Goal: Task Accomplishment & Management: Manage account settings

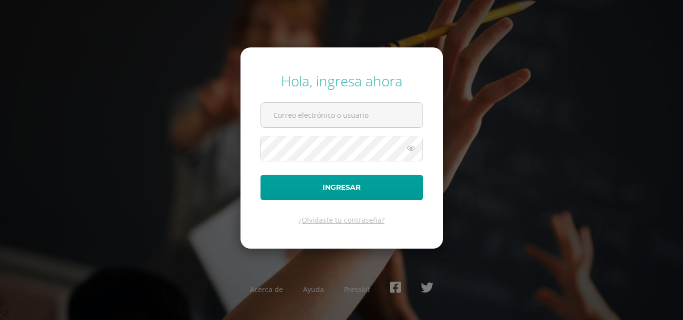
click at [318, 110] on input "text" at bounding box center [341, 115] width 161 height 24
type input "mdrcalderonp@sagradocorazon.edu.gt"
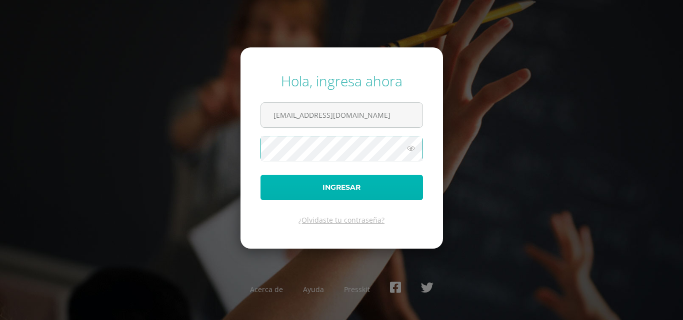
click at [271, 187] on button "Ingresar" at bounding box center [341, 187] width 162 height 25
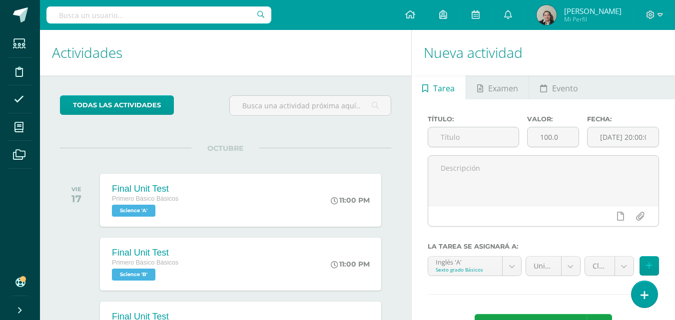
click at [19, 124] on icon at bounding box center [18, 127] width 9 height 10
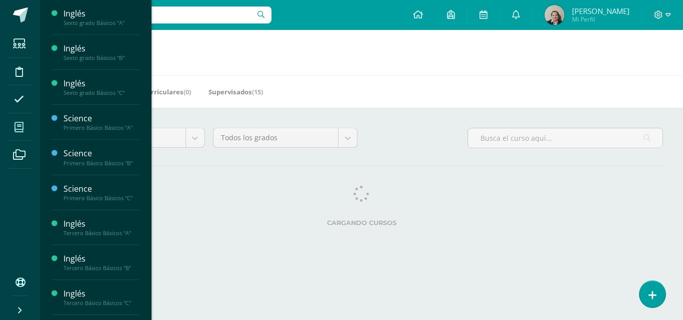
click at [90, 164] on span "Estudiantes" at bounding box center [95, 164] width 39 height 9
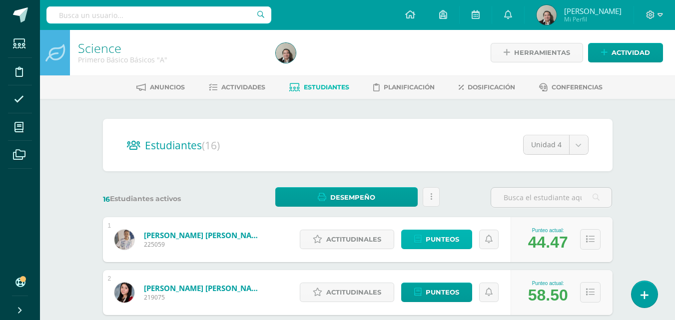
click at [446, 237] on span "Punteos" at bounding box center [442, 239] width 33 height 18
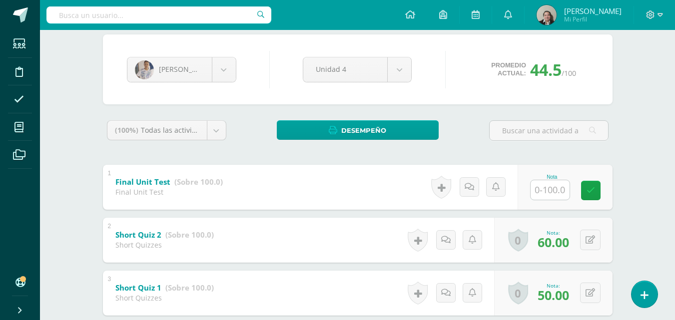
scroll to position [100, 0]
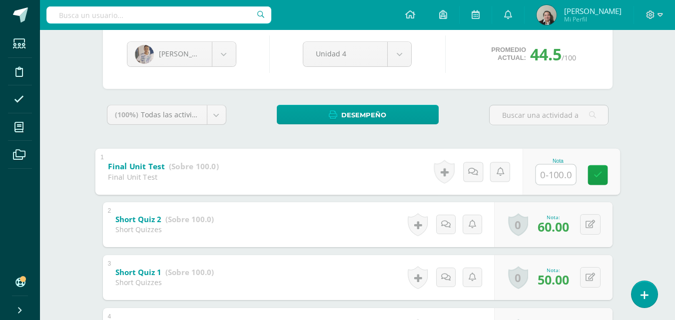
click at [553, 173] on input "text" at bounding box center [556, 174] width 40 height 20
type input "60"
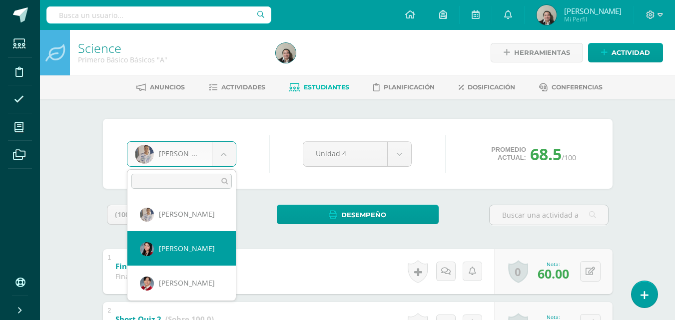
select select "173"
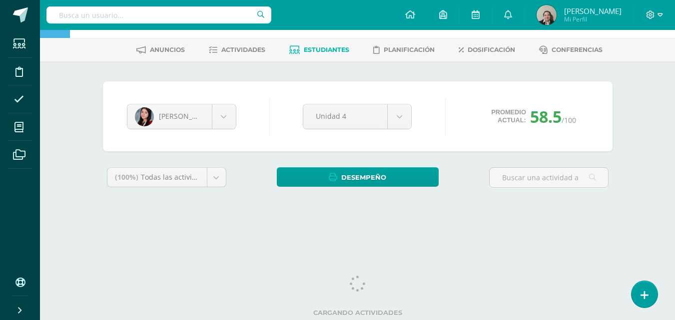
scroll to position [38, 0]
click at [675, 231] on html "Estudiantes Disciplina Asistencia Mis cursos Archivos Soporte Ayuda Reportar un…" at bounding box center [337, 96] width 675 height 269
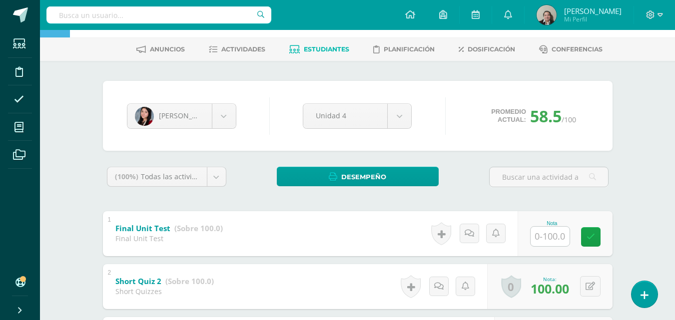
click at [539, 241] on input "text" at bounding box center [550, 236] width 39 height 19
type input "100"
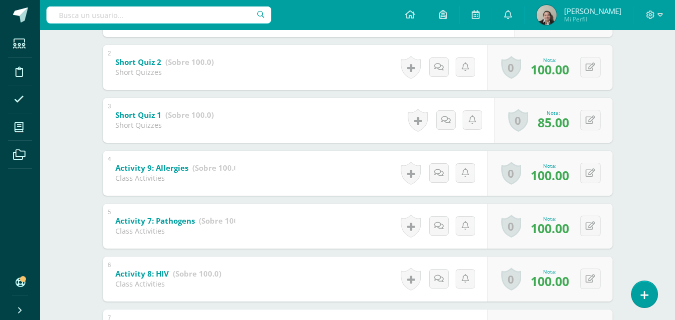
scroll to position [0, 0]
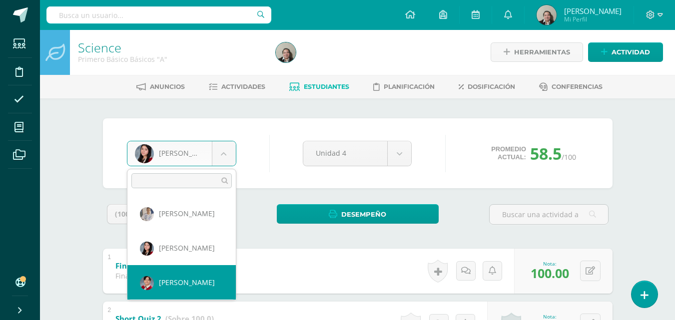
select select "802"
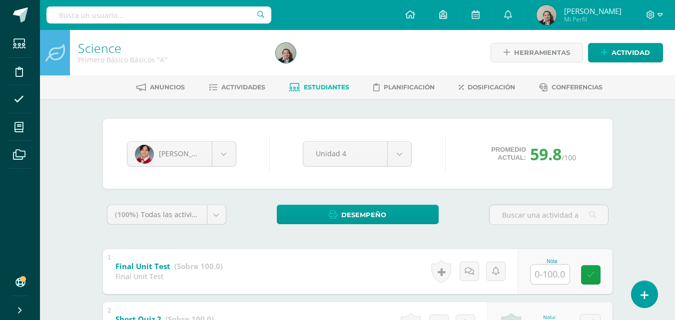
click at [542, 277] on input "text" at bounding box center [550, 274] width 39 height 19
type input "100"
click at [596, 273] on icon at bounding box center [597, 275] width 9 height 8
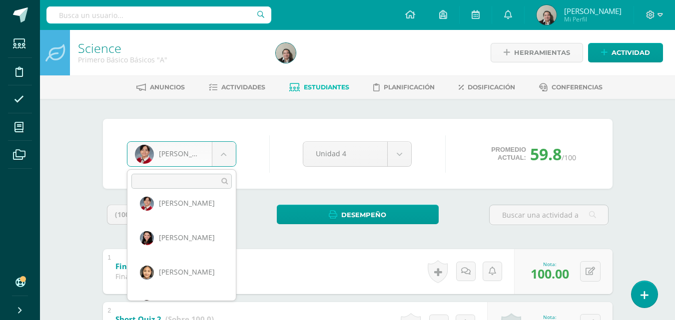
scroll to position [103, 0]
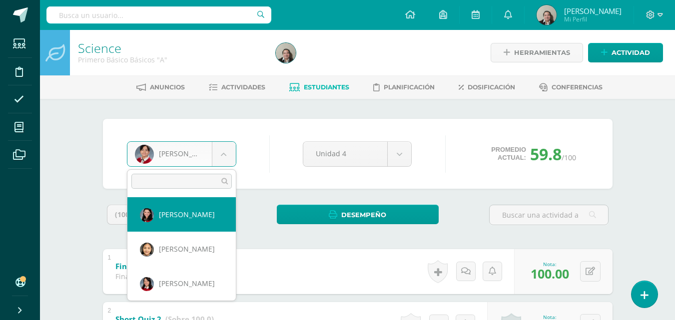
select select "175"
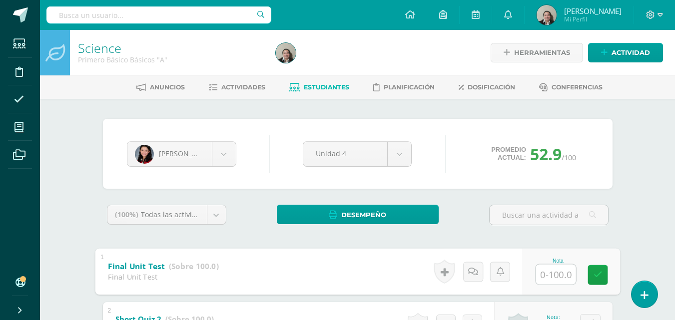
click at [557, 266] on input "text" at bounding box center [556, 274] width 40 height 20
type input "77"
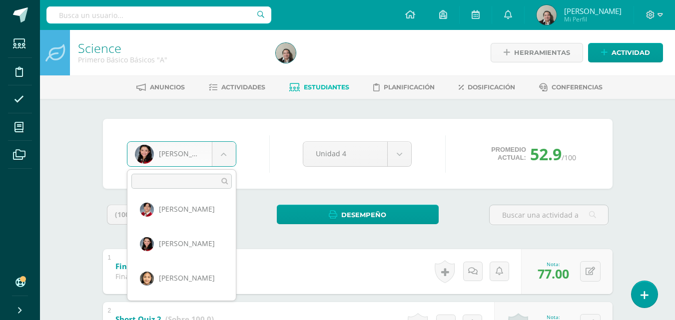
scroll to position [103, 0]
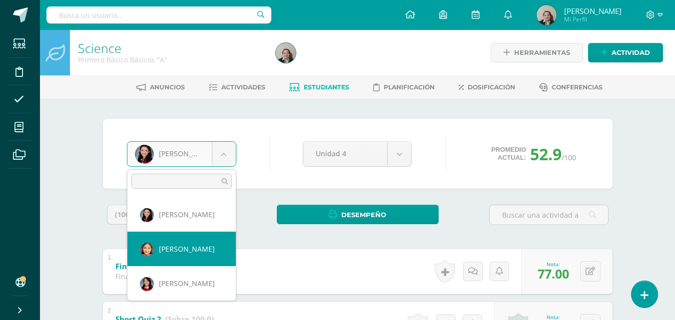
select select "3694"
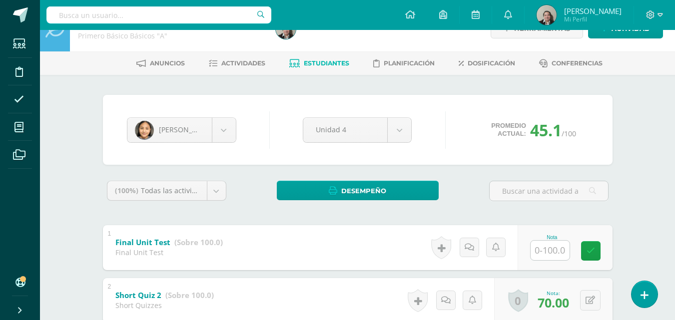
scroll to position [40, 0]
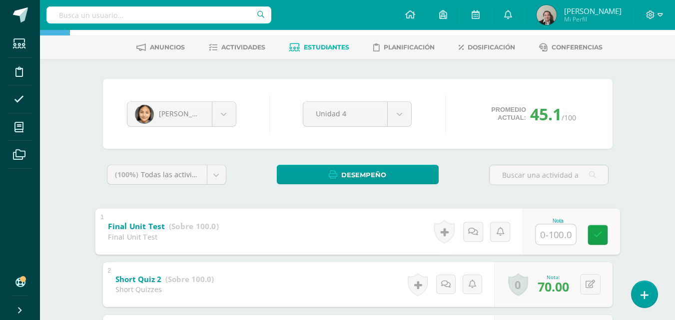
click at [547, 228] on input "text" at bounding box center [556, 234] width 40 height 20
type input "45"
click at [596, 229] on link at bounding box center [598, 235] width 20 height 20
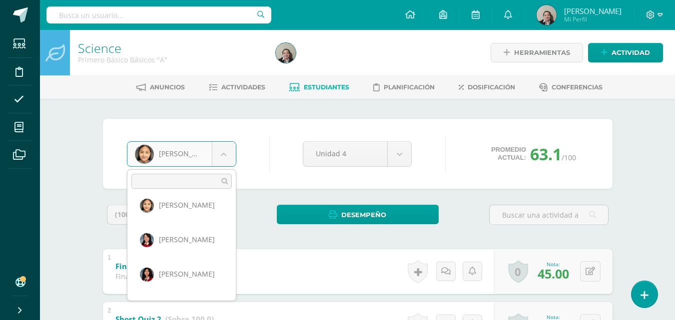
scroll to position [148, 0]
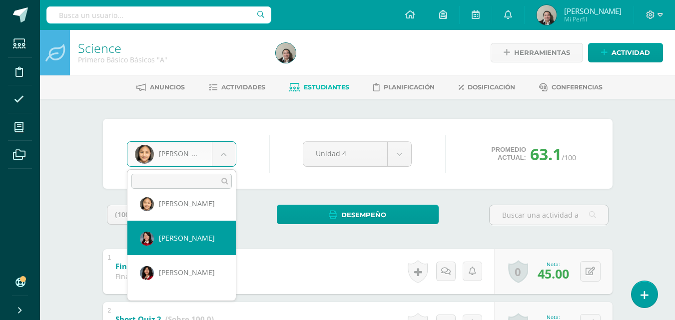
select select "3496"
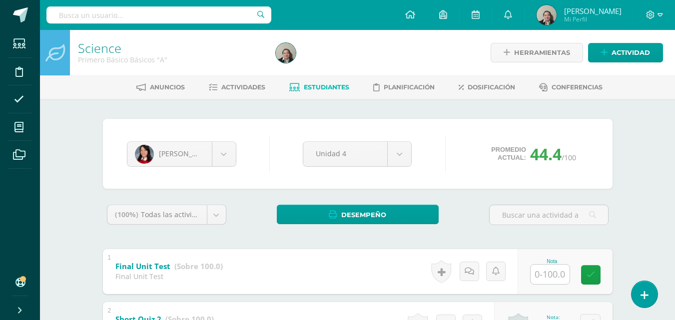
click at [538, 274] on input "text" at bounding box center [550, 274] width 39 height 19
type input "60"
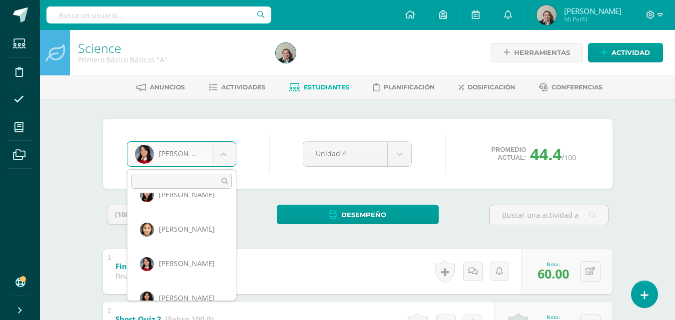
scroll to position [143, 0]
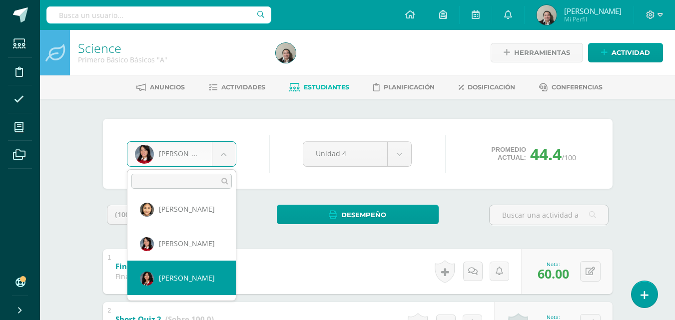
select select "202"
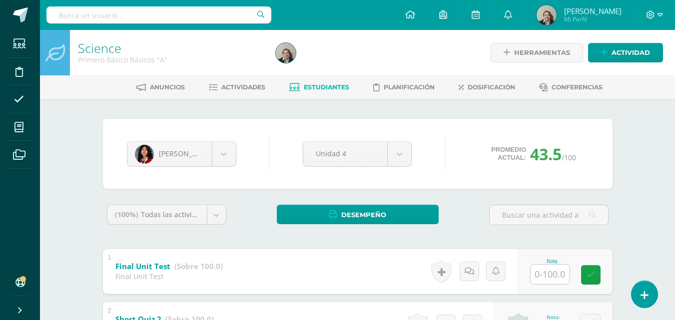
click at [554, 281] on input "text" at bounding box center [550, 274] width 39 height 19
type input "65"
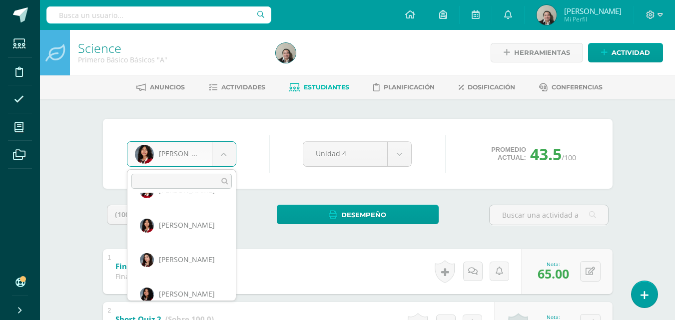
scroll to position [217, 0]
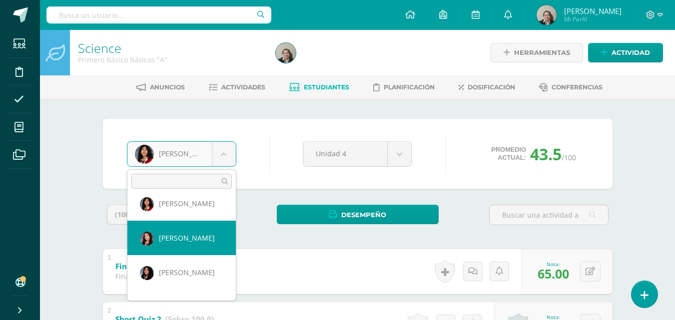
select select "205"
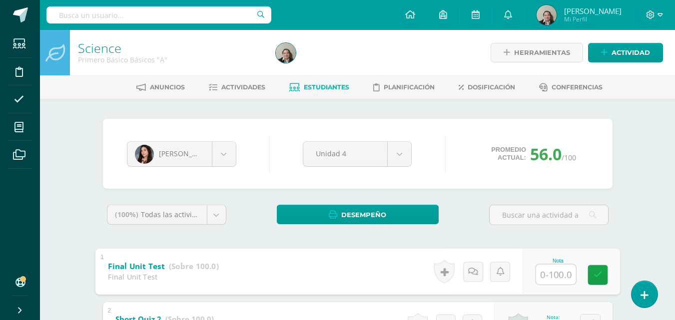
click at [545, 278] on input "text" at bounding box center [556, 274] width 40 height 20
type input "83"
click at [601, 273] on icon at bounding box center [597, 275] width 9 height 8
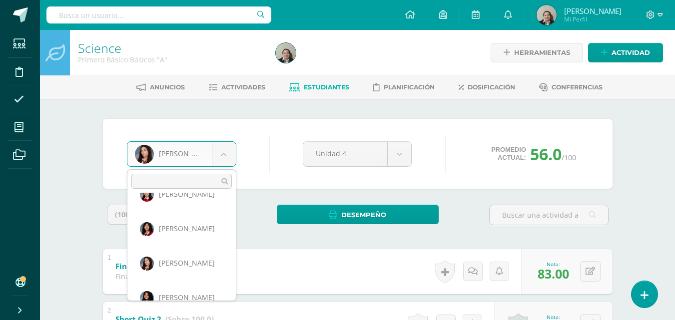
scroll to position [212, 0]
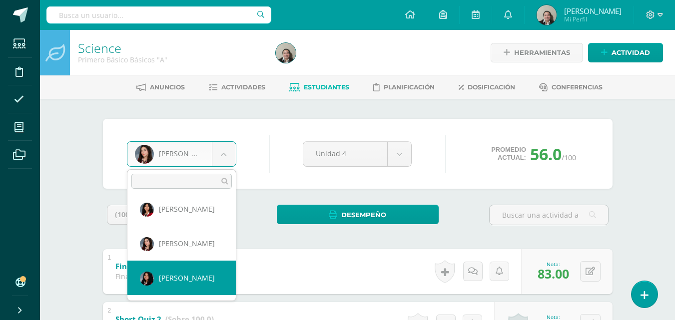
select select "178"
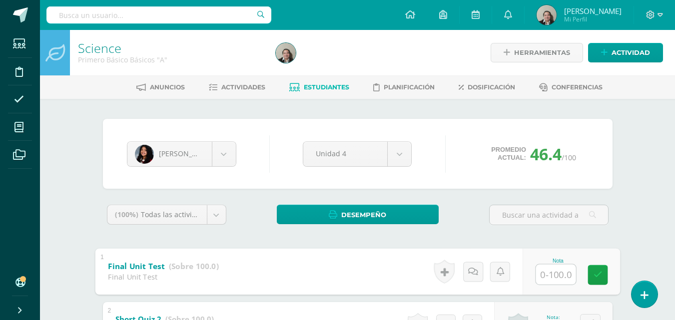
click at [537, 274] on input "text" at bounding box center [556, 274] width 40 height 20
type input "76"
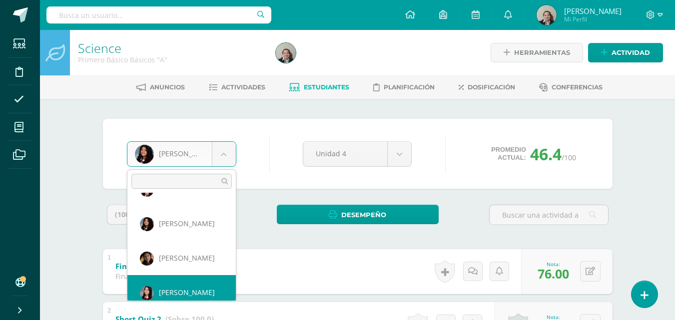
scroll to position [275, 0]
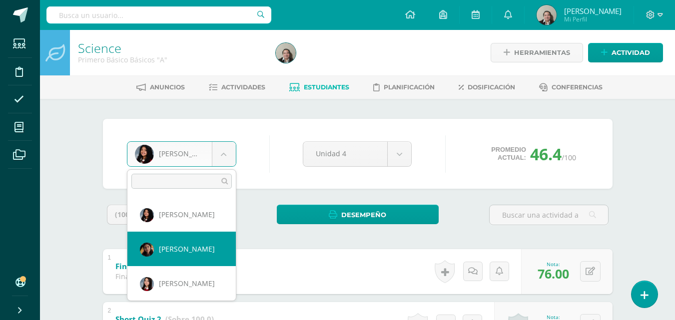
select select "3665"
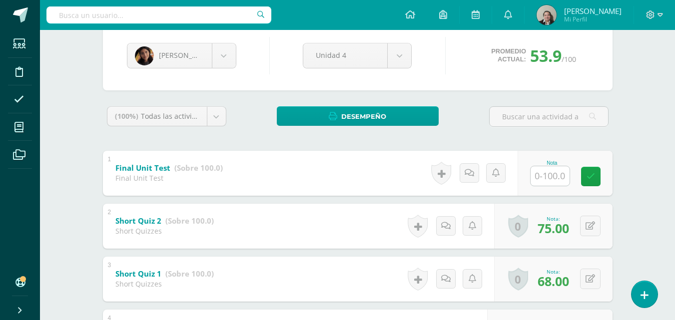
scroll to position [100, 0]
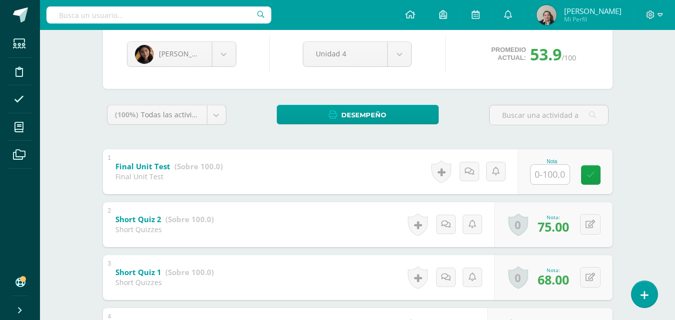
click at [560, 181] on input "text" at bounding box center [550, 174] width 39 height 19
type input "87"
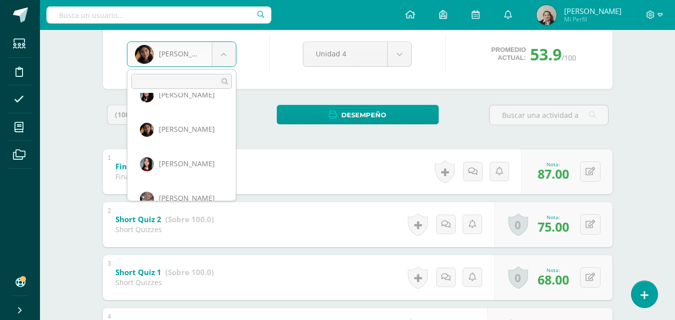
scroll to position [321, 0]
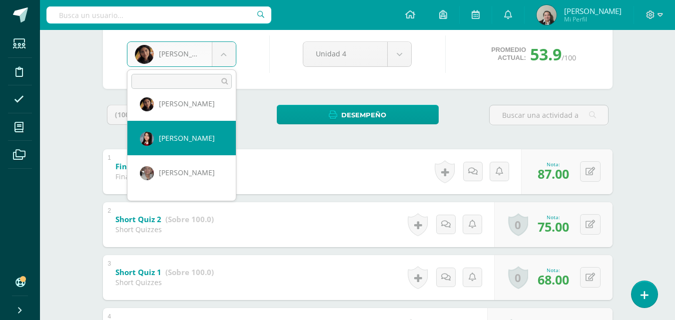
select select "181"
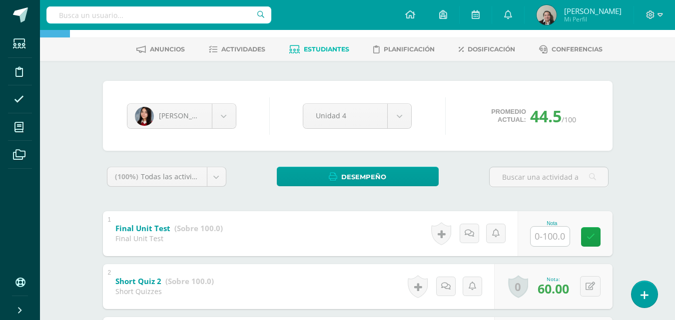
click at [546, 242] on input "text" at bounding box center [550, 236] width 39 height 19
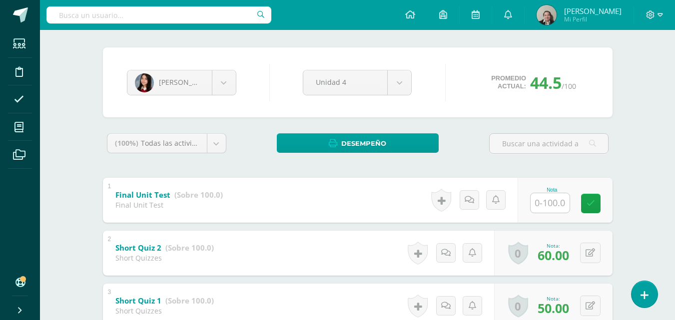
scroll to position [80, 0]
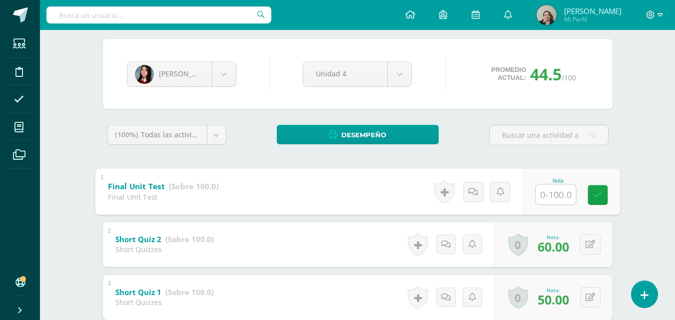
click at [536, 195] on input "text" at bounding box center [556, 194] width 40 height 20
type input "55"
click at [600, 193] on icon at bounding box center [597, 195] width 9 height 8
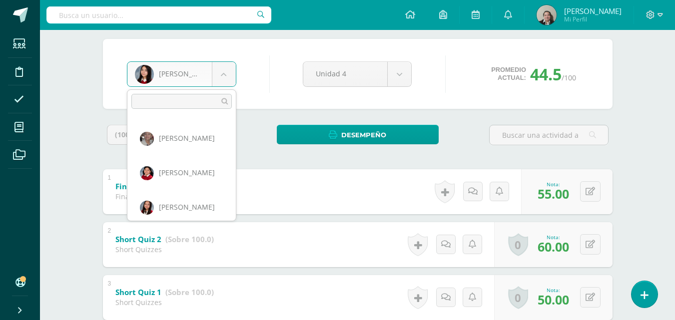
scroll to position [379, 0]
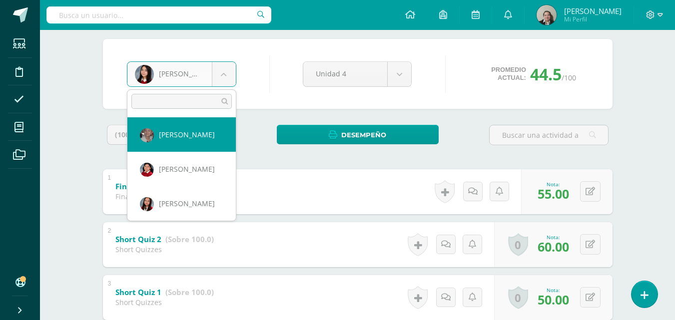
select select "3381"
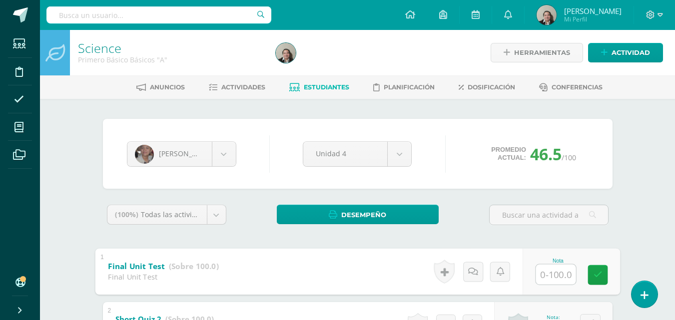
click at [547, 274] on input "text" at bounding box center [556, 274] width 40 height 20
type input "58"
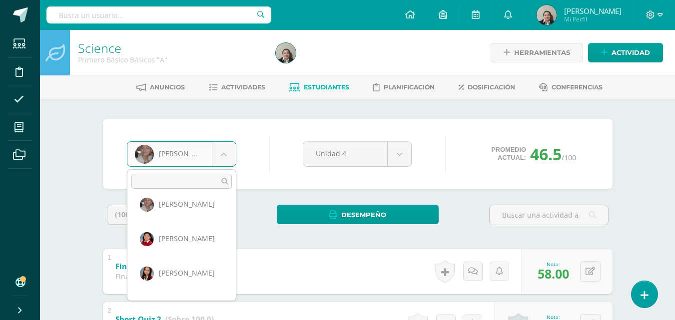
scroll to position [390, 0]
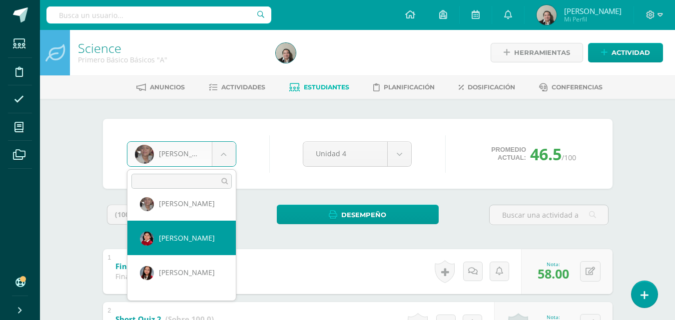
select select "209"
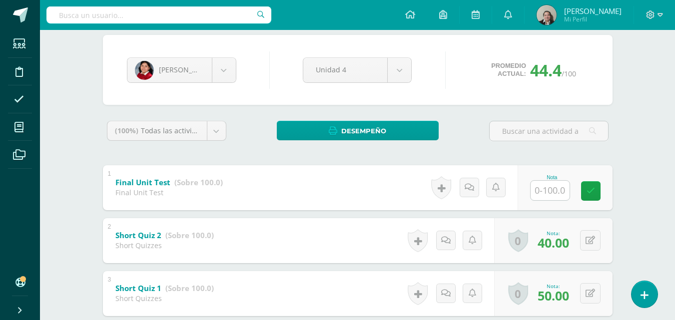
scroll to position [100, 0]
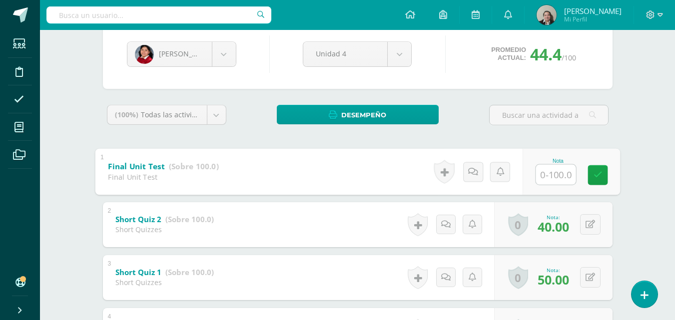
click at [540, 175] on input "text" at bounding box center [556, 174] width 40 height 20
type input "45"
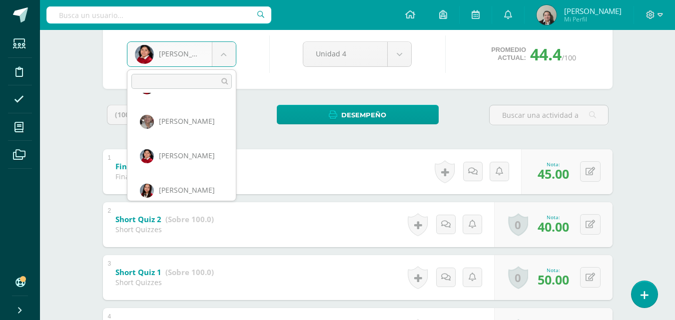
scroll to position [384, 0]
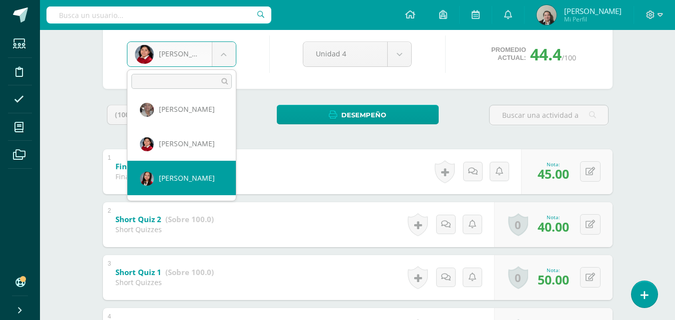
select select "211"
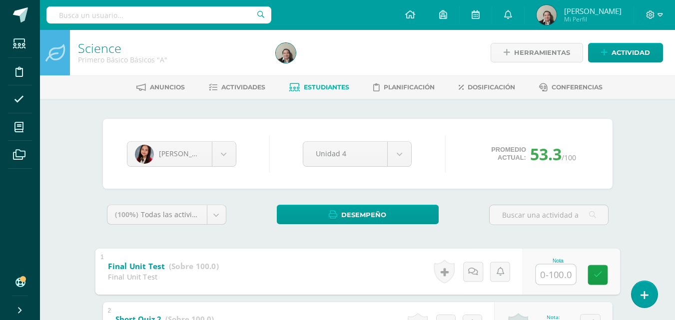
click at [545, 272] on input "text" at bounding box center [556, 274] width 40 height 20
type input "86"
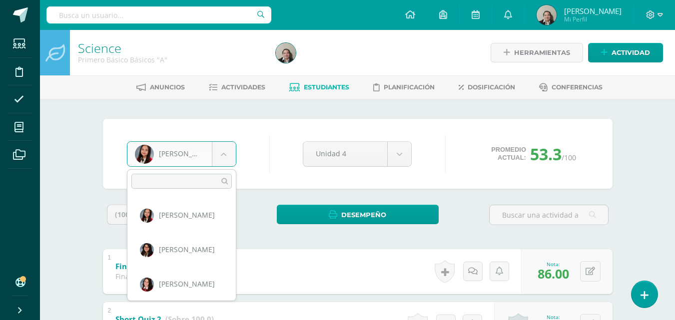
scroll to position [452, 0]
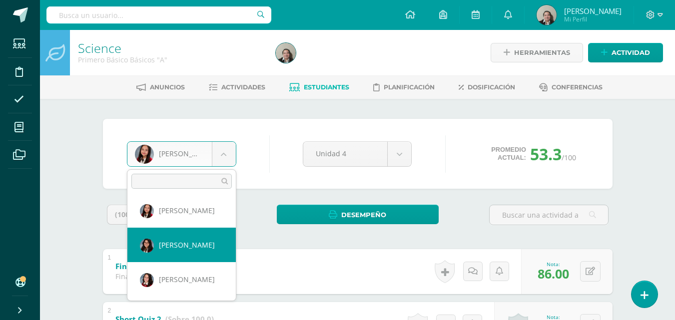
select select "197"
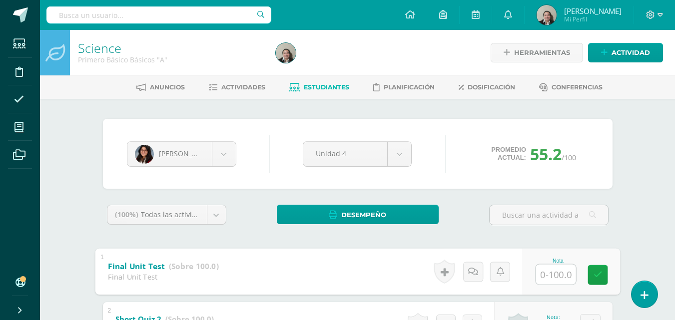
click at [548, 280] on input "text" at bounding box center [556, 274] width 40 height 20
type input "90"
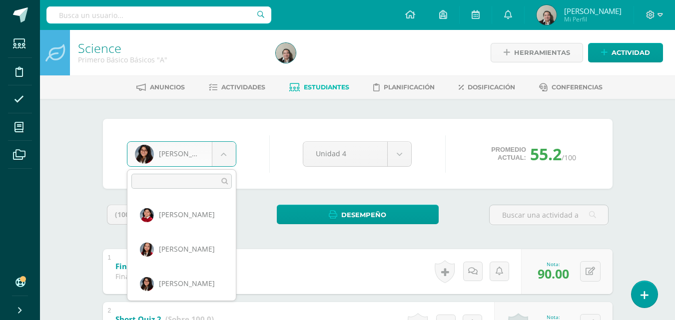
scroll to position [452, 0]
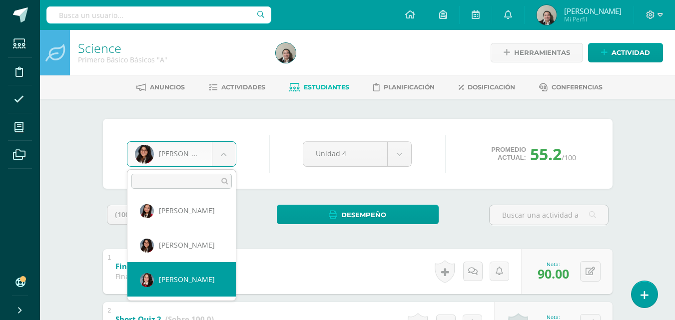
select select "185"
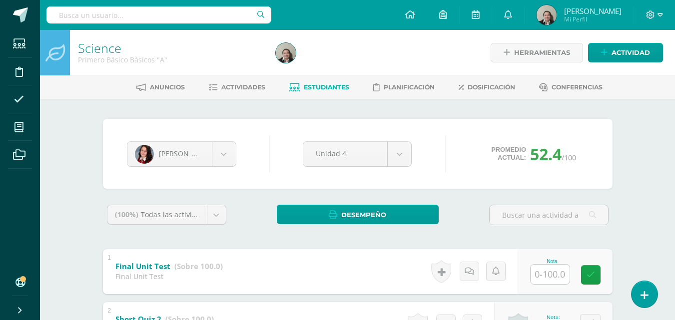
click at [554, 279] on input "text" at bounding box center [550, 274] width 39 height 19
type input "65"
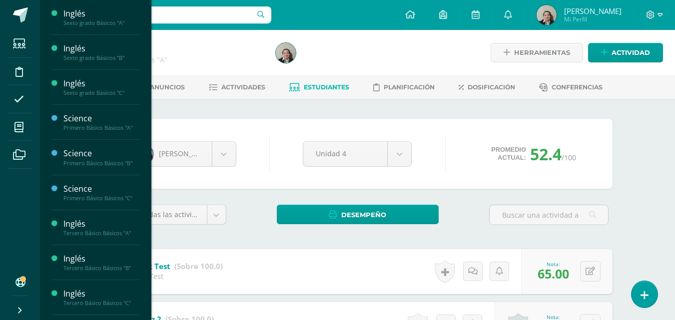
click at [90, 200] on span "Estudiantes" at bounding box center [95, 199] width 39 height 9
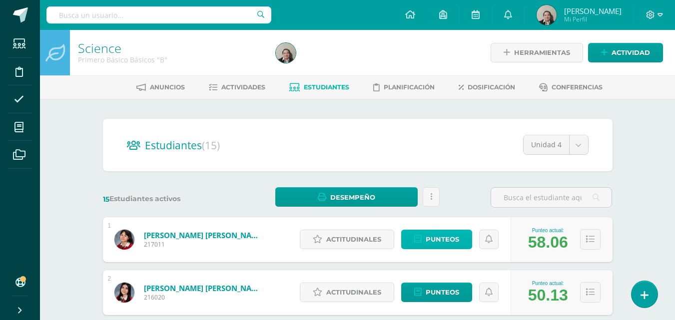
click at [440, 236] on span "Punteos" at bounding box center [442, 239] width 33 height 18
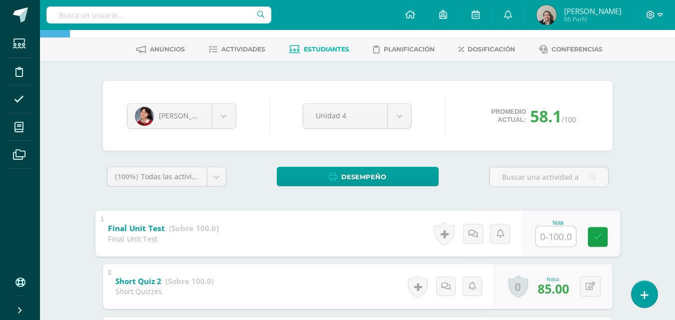
click at [547, 236] on input "text" at bounding box center [556, 236] width 40 height 20
type input "93"
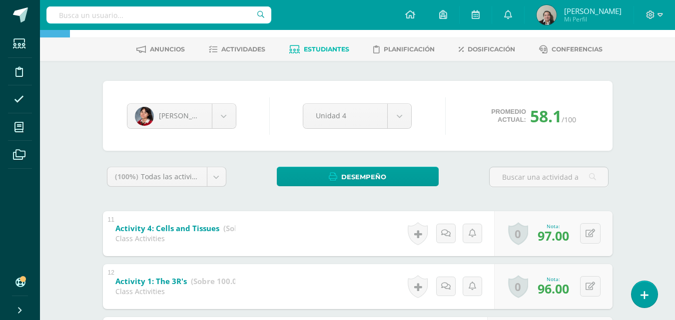
click at [226, 116] on body "Estudiantes Disciplina Asistencia Mis cursos Archivos Soporte Ayuda Reportar un…" at bounding box center [337, 248] width 675 height 573
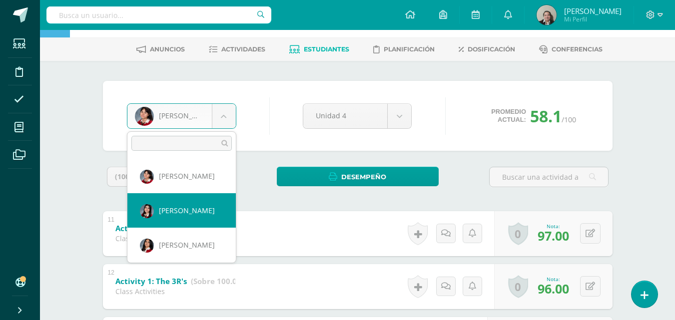
select select "174"
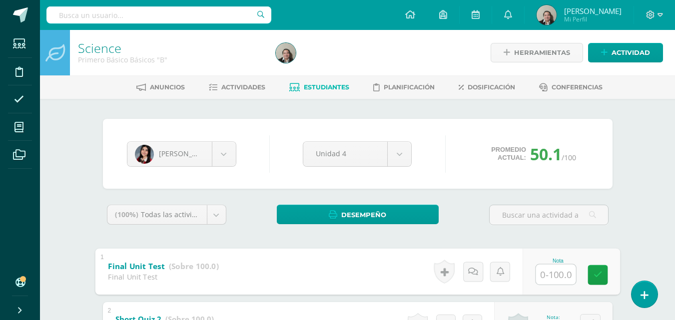
click at [554, 273] on input "text" at bounding box center [556, 274] width 40 height 20
type input "61"
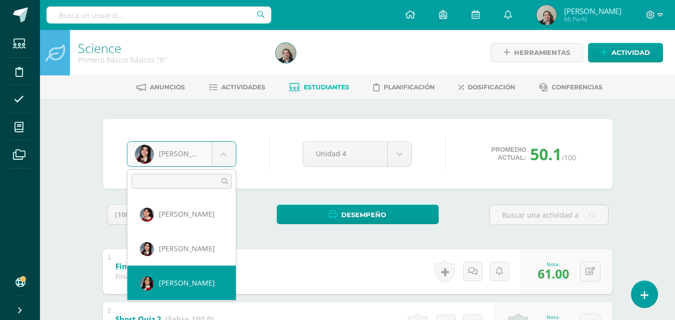
select select "176"
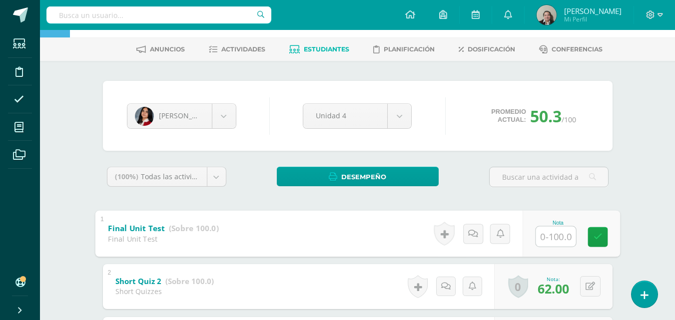
click at [552, 234] on input "text" at bounding box center [556, 236] width 40 height 20
type input "65"
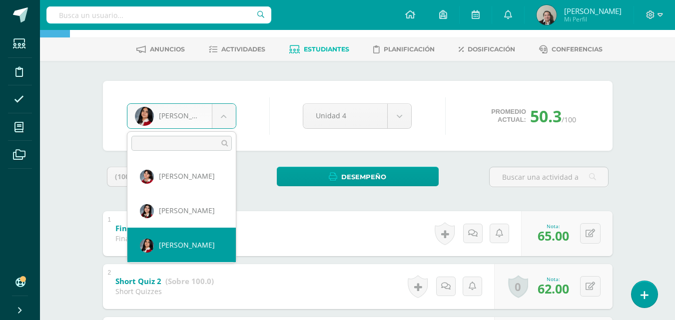
scroll to position [34, 0]
select select "3493"
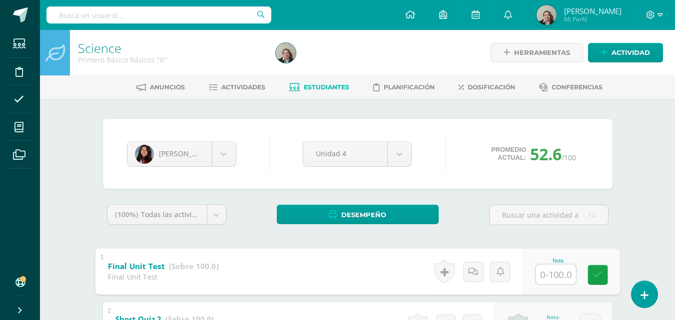
click at [545, 277] on input "text" at bounding box center [556, 274] width 40 height 20
type input "85"
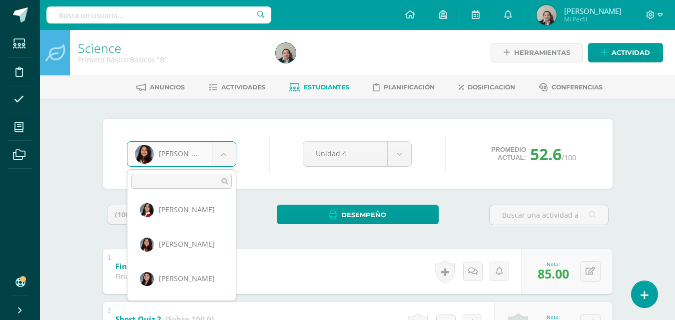
scroll to position [74, 0]
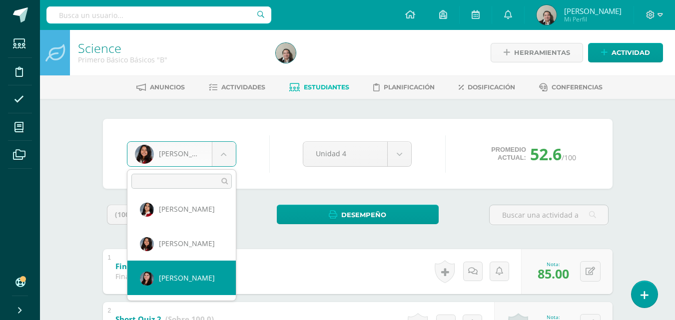
select select "189"
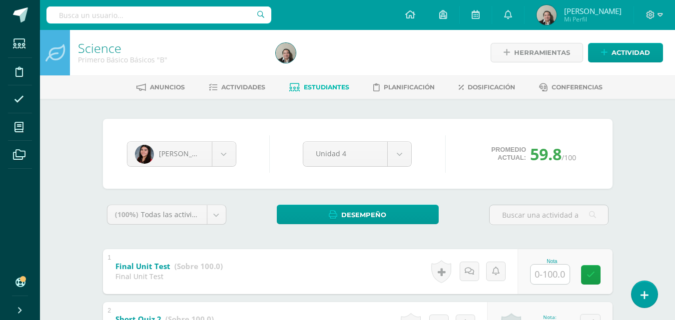
click at [550, 270] on input "text" at bounding box center [550, 274] width 39 height 19
type input "100"
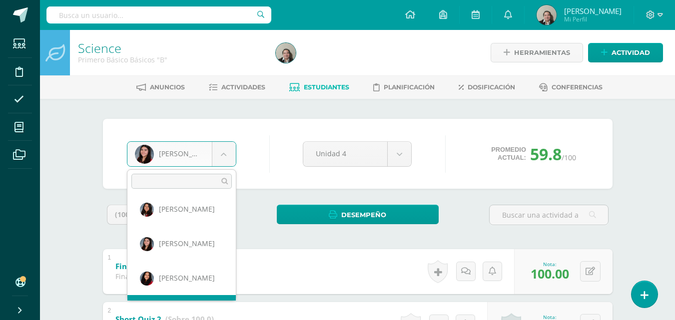
scroll to position [137, 0]
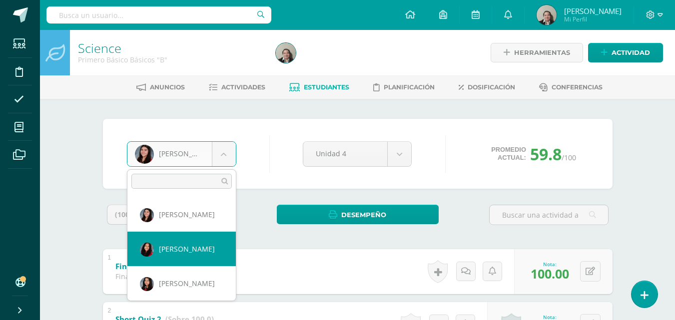
select select "204"
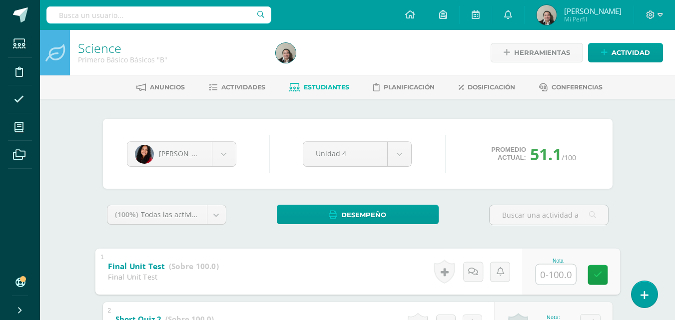
click at [541, 274] on input "text" at bounding box center [556, 274] width 40 height 20
type input "75"
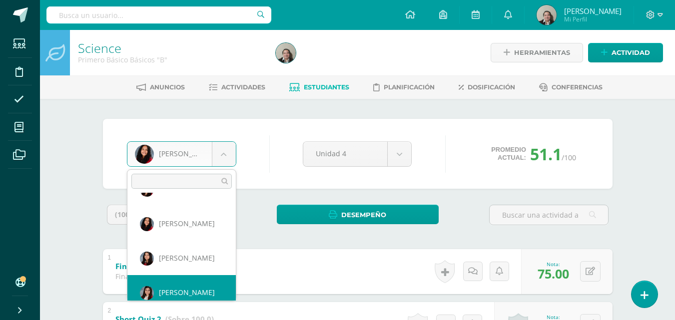
scroll to position [172, 0]
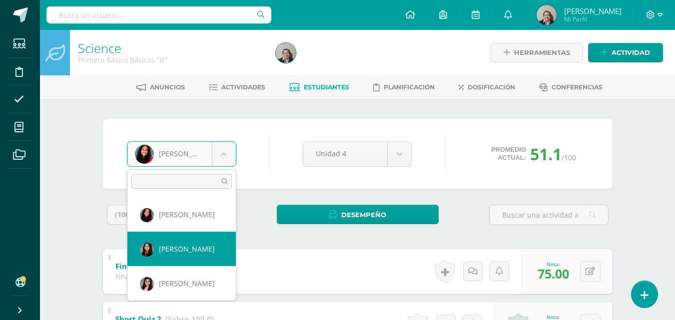
select select "871"
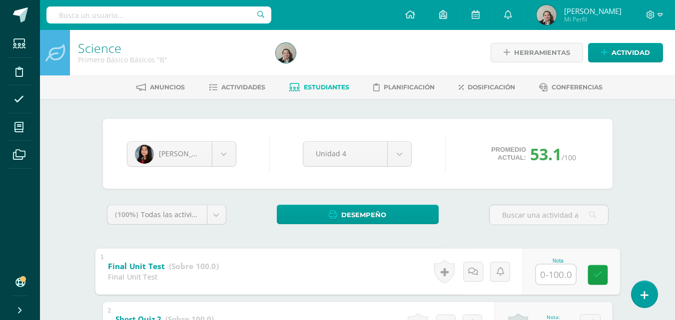
click at [548, 275] on input "text" at bounding box center [556, 274] width 40 height 20
type input "70"
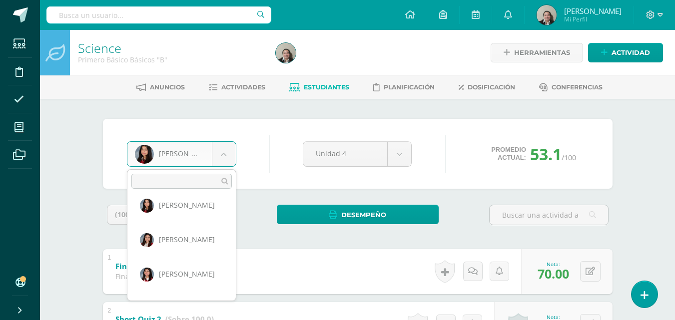
scroll to position [217, 0]
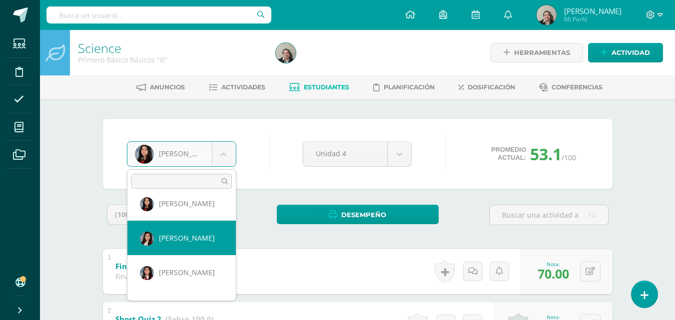
select select "190"
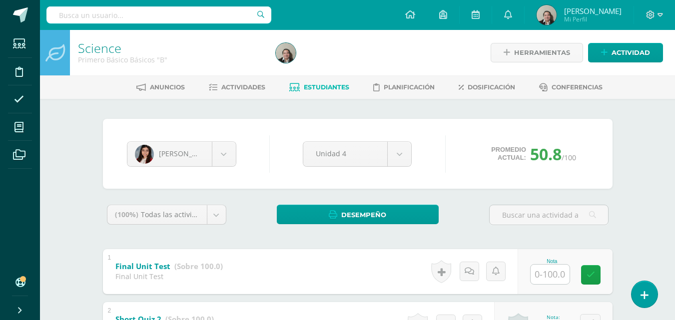
click at [554, 273] on input "text" at bounding box center [550, 274] width 39 height 19
type input "66"
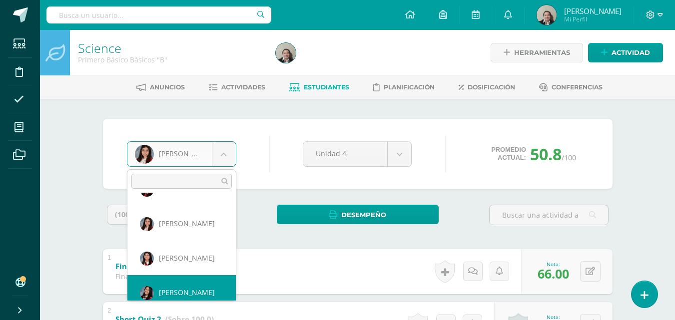
scroll to position [241, 0]
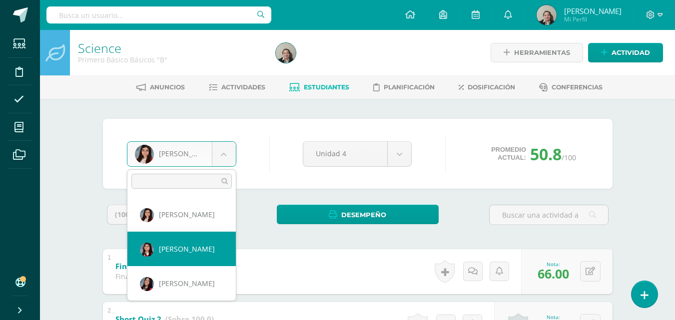
select select "179"
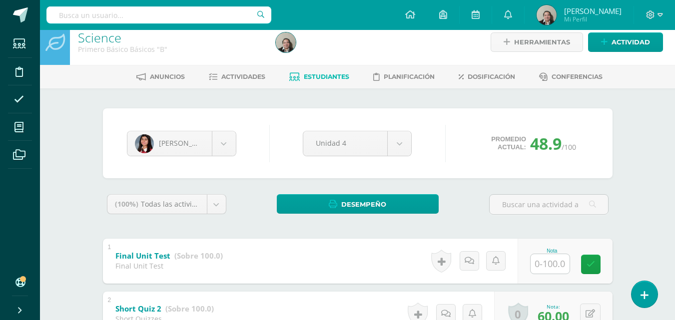
scroll to position [20, 0]
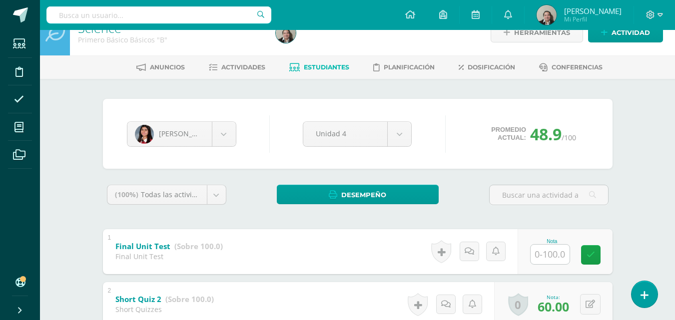
click at [552, 256] on input "text" at bounding box center [550, 254] width 39 height 19
type input "75"
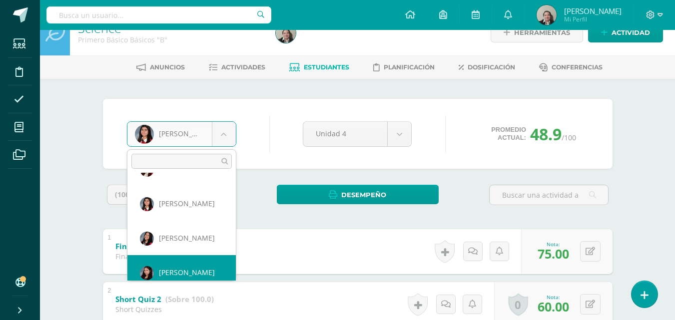
scroll to position [275, 0]
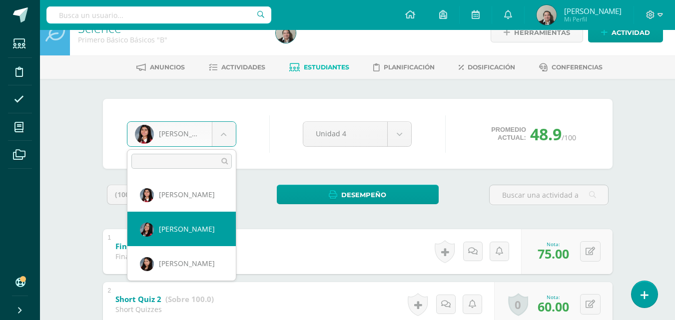
select select "180"
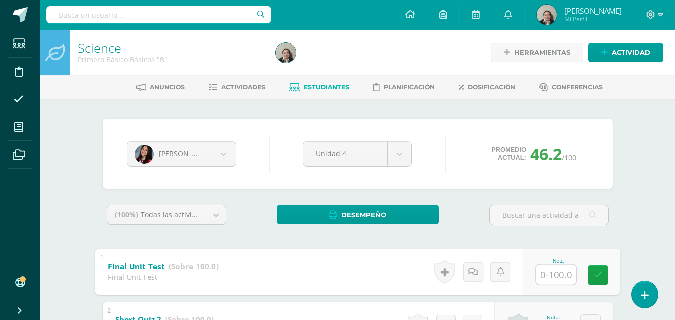
click at [561, 275] on input "text" at bounding box center [556, 274] width 40 height 20
type input "55"
click at [596, 276] on icon at bounding box center [597, 275] width 9 height 8
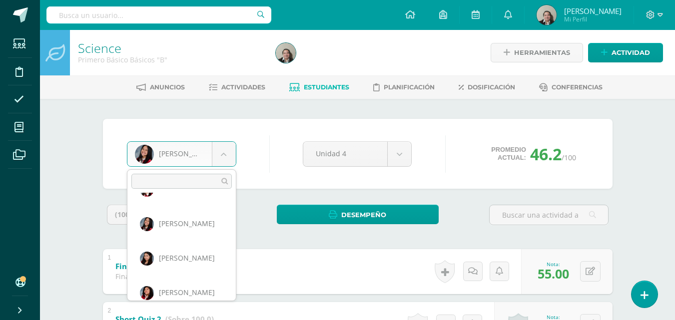
scroll to position [310, 0]
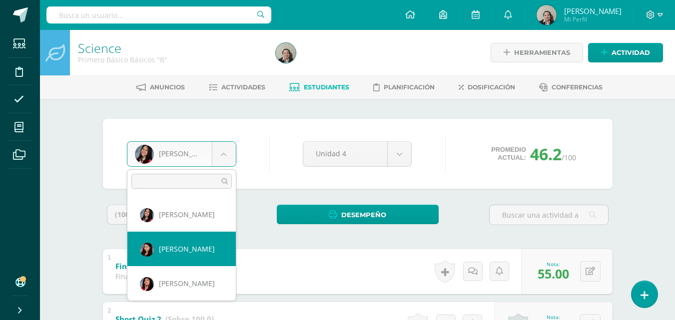
select select "3306"
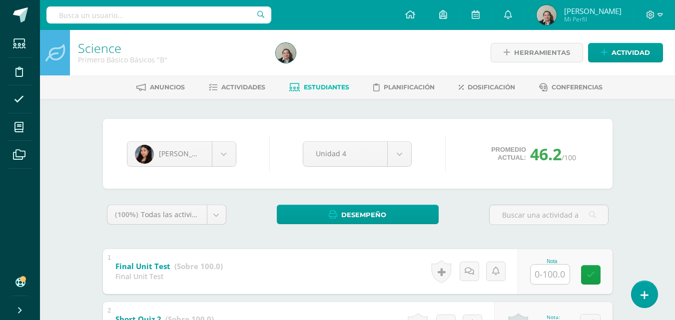
click at [548, 280] on input "text" at bounding box center [550, 274] width 39 height 19
type input "50"
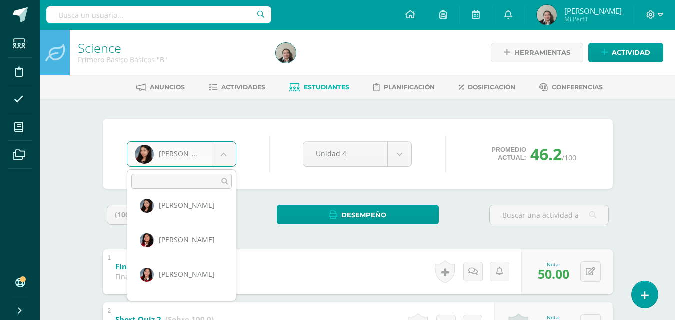
scroll to position [339, 0]
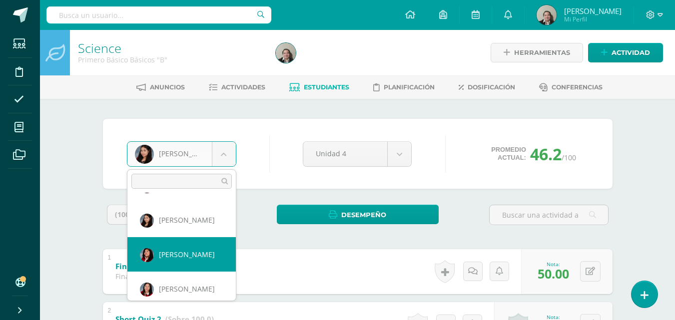
select select "3495"
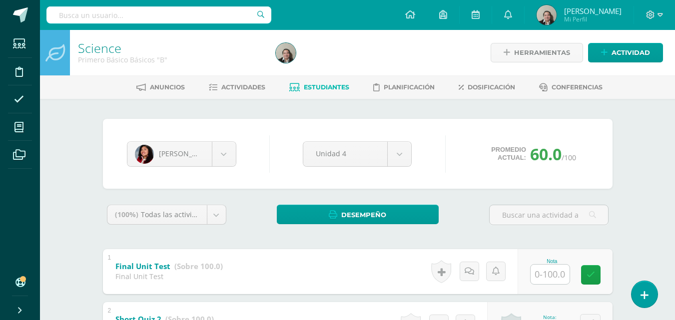
scroll to position [38, 0]
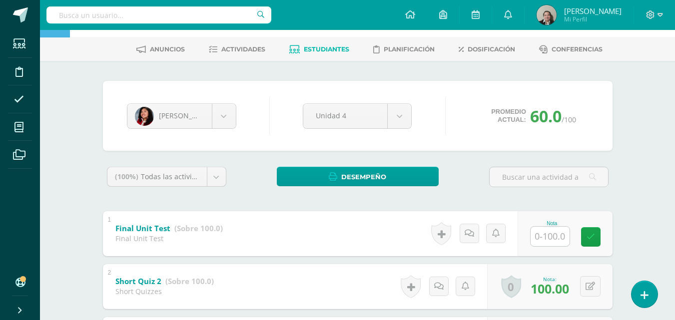
click at [553, 237] on input "text" at bounding box center [550, 236] width 39 height 19
type input "100"
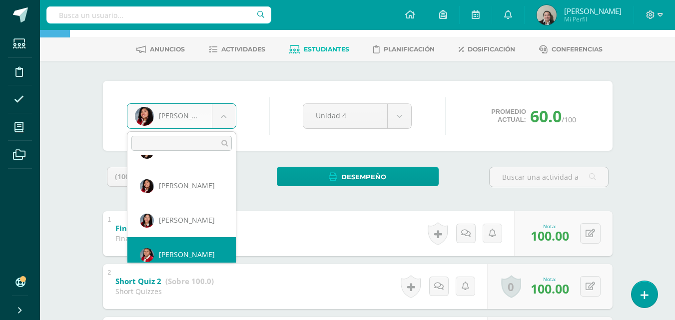
scroll to position [379, 0]
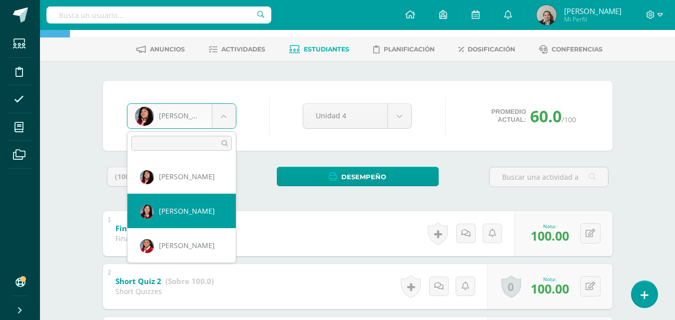
select select "196"
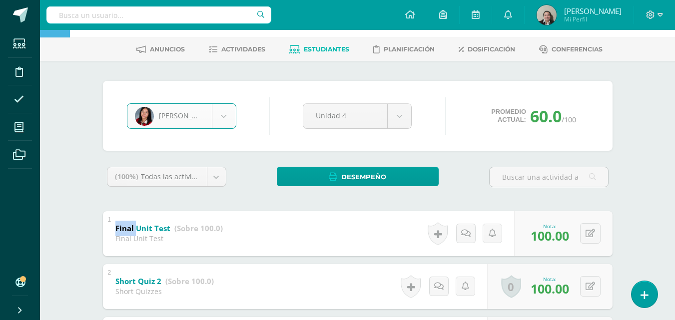
click at [196, 215] on div "Final Unit Test (Sobre 100.0) Final Unit Test" at bounding box center [169, 232] width 132 height 42
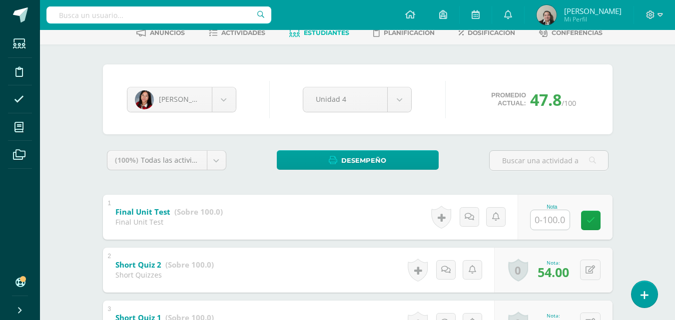
scroll to position [78, 0]
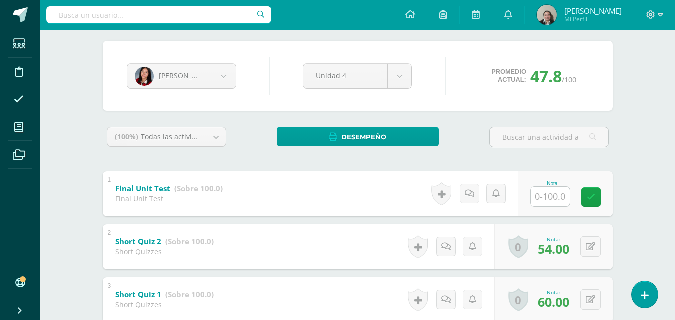
click at [551, 197] on input "text" at bounding box center [550, 196] width 39 height 19
type input "4"
type input "50"
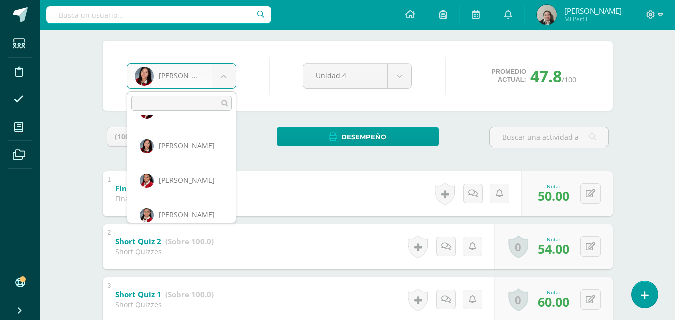
scroll to position [413, 0]
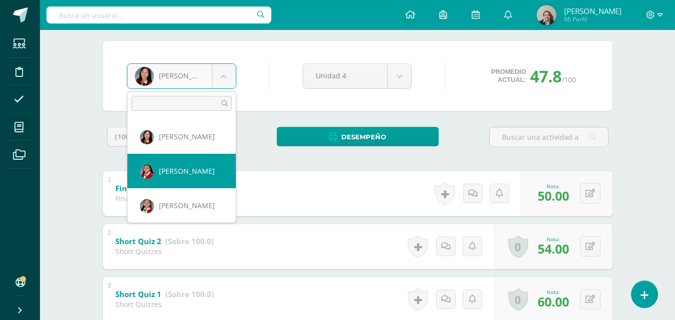
select select "212"
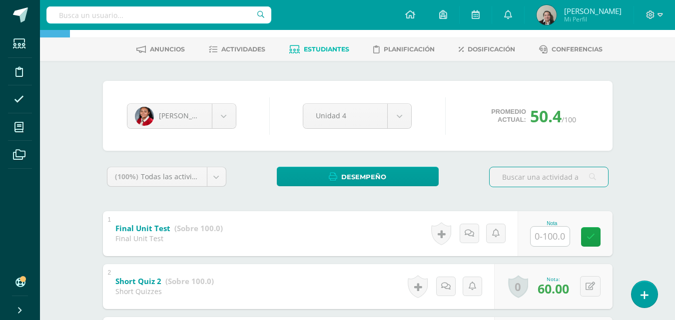
click at [545, 237] on input "text" at bounding box center [550, 236] width 39 height 19
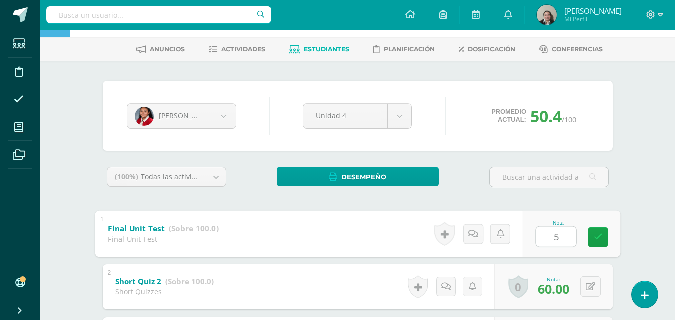
type input "53"
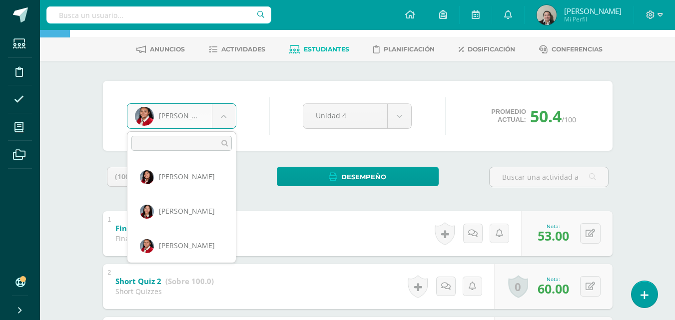
scroll to position [417, 0]
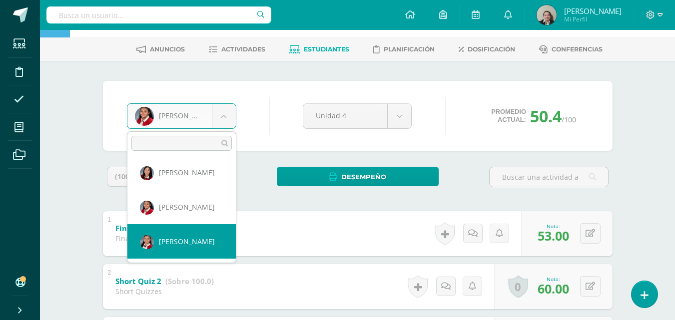
select select "213"
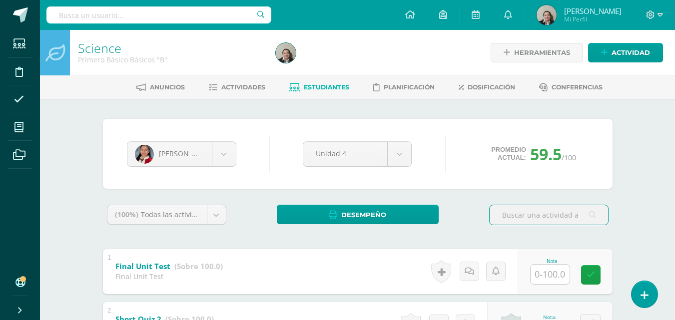
click at [538, 269] on input "text" at bounding box center [550, 274] width 39 height 19
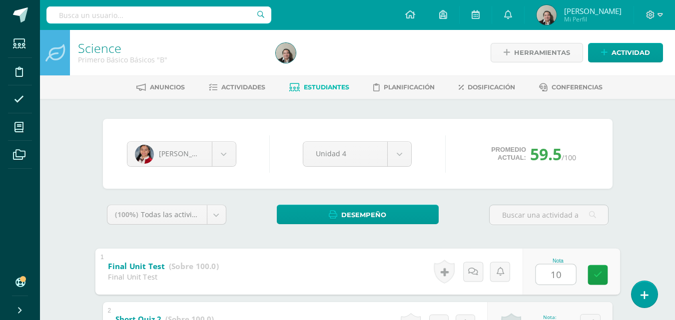
type input "100"
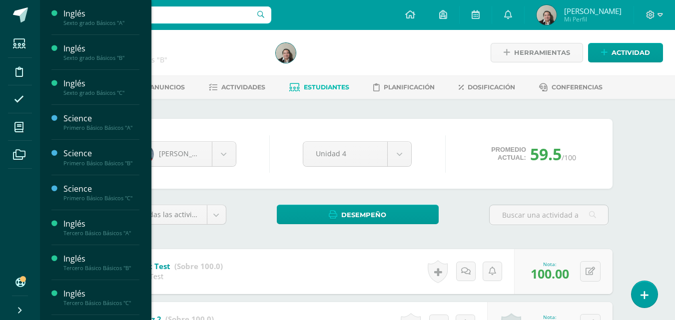
click at [97, 234] on span "Estudiantes" at bounding box center [95, 234] width 39 height 9
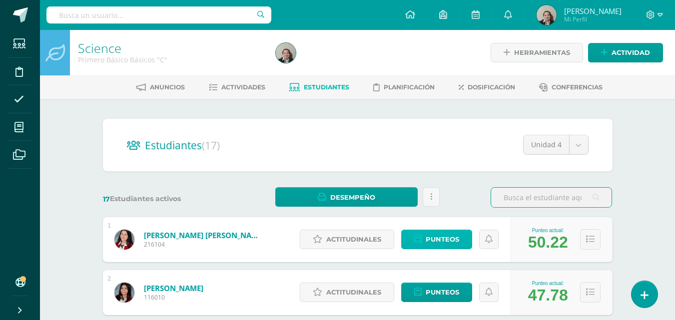
click at [437, 241] on span "Punteos" at bounding box center [442, 239] width 33 height 18
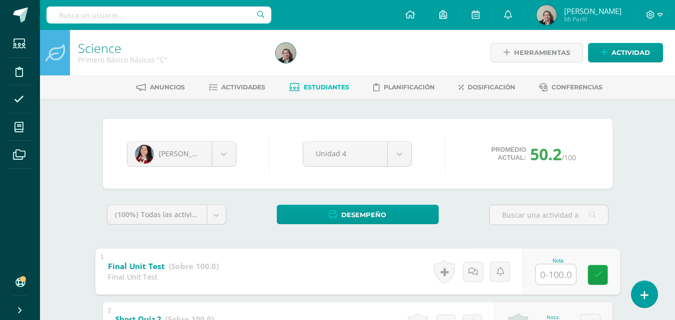
click at [550, 271] on input "text" at bounding box center [556, 274] width 40 height 20
type input "75"
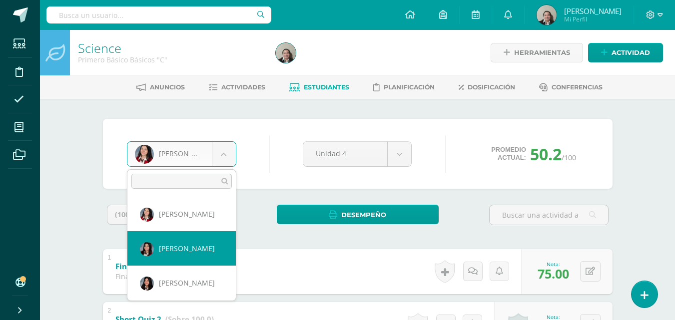
select select "3490"
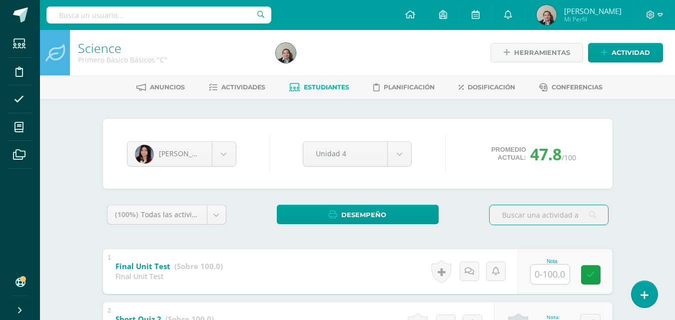
click at [548, 278] on input "text" at bounding box center [550, 274] width 39 height 19
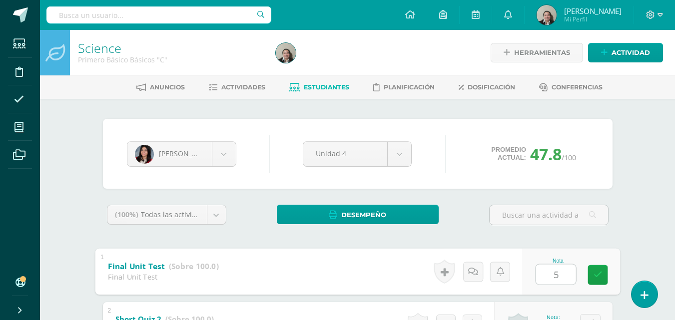
type input "50"
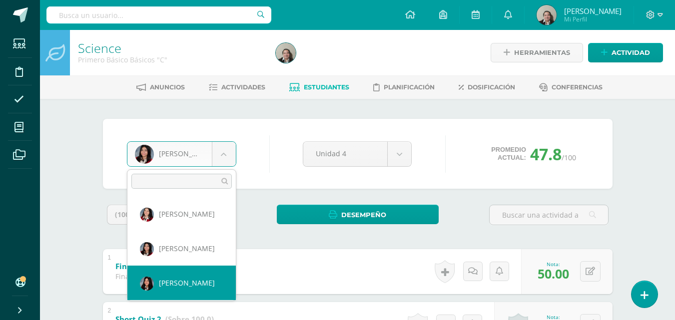
select select "177"
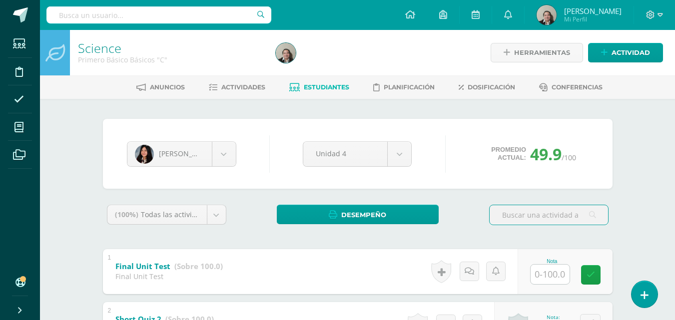
click at [543, 273] on input "text" at bounding box center [550, 274] width 39 height 19
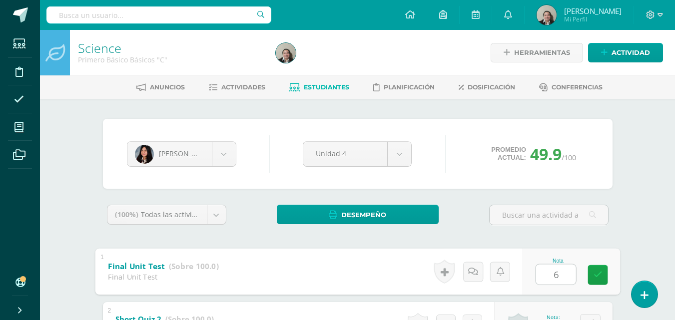
type input "65"
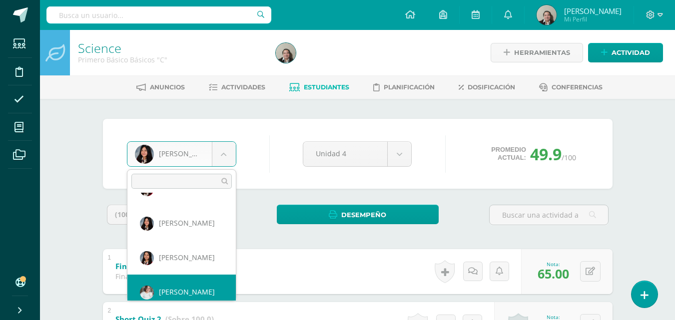
scroll to position [68, 0]
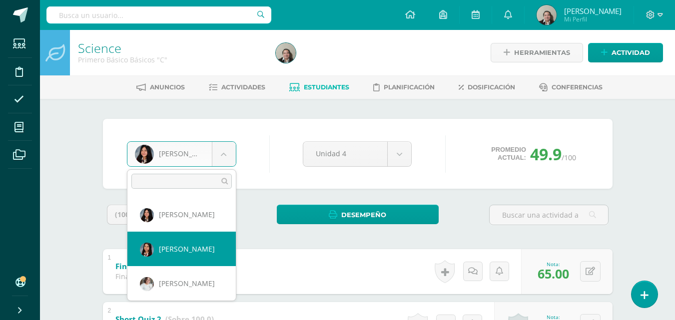
select select "191"
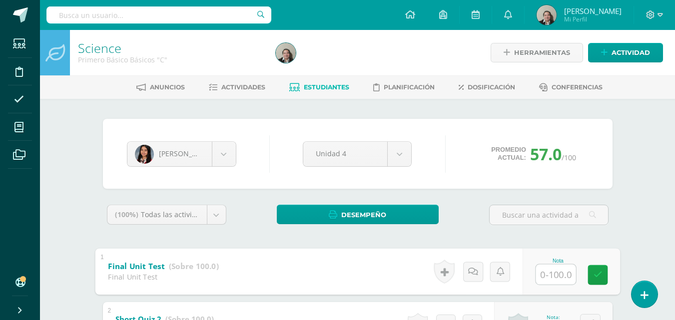
click at [551, 275] on input "text" at bounding box center [556, 274] width 40 height 20
type input "95"
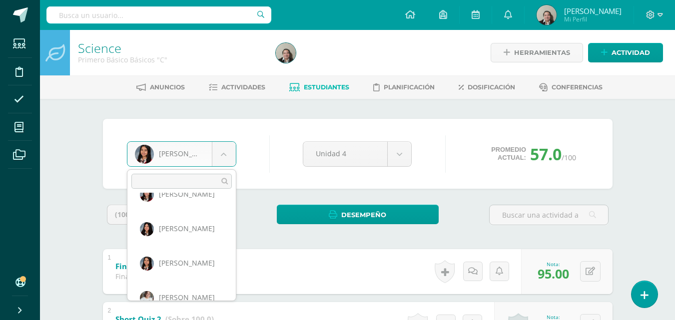
scroll to position [74, 0]
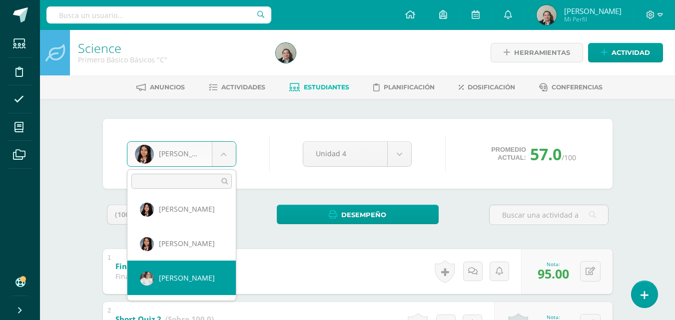
select select "3666"
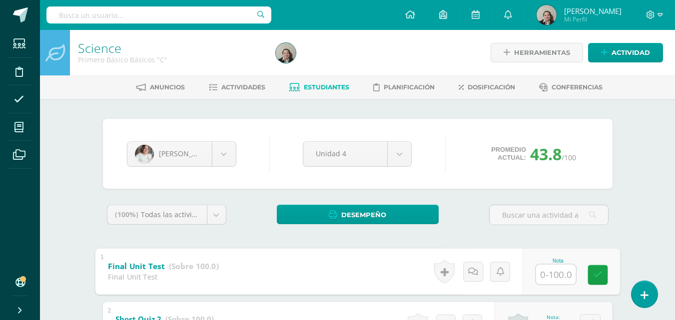
click at [564, 271] on input "text" at bounding box center [556, 274] width 40 height 20
type input "50"
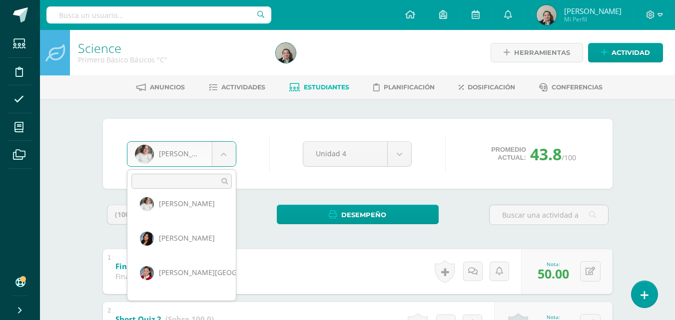
scroll to position [142, 0]
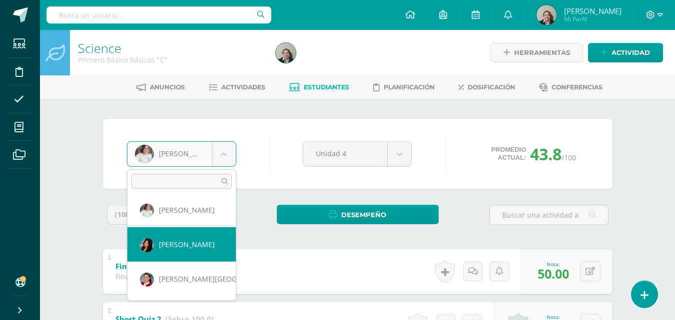
select select "192"
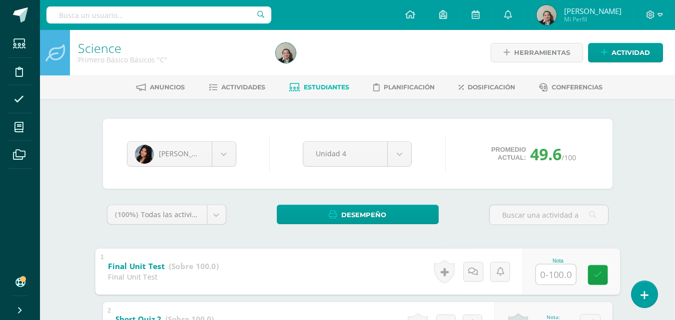
click at [539, 273] on input "text" at bounding box center [556, 274] width 40 height 20
type input "75"
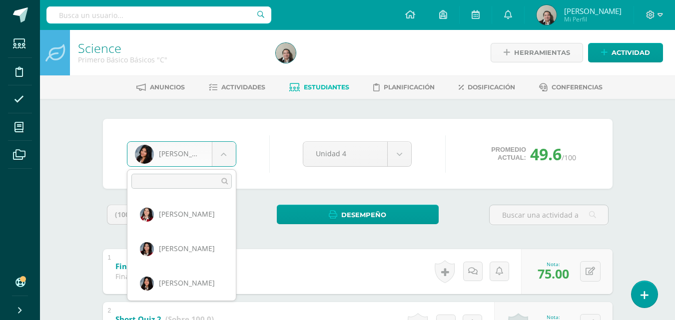
scroll to position [103, 0]
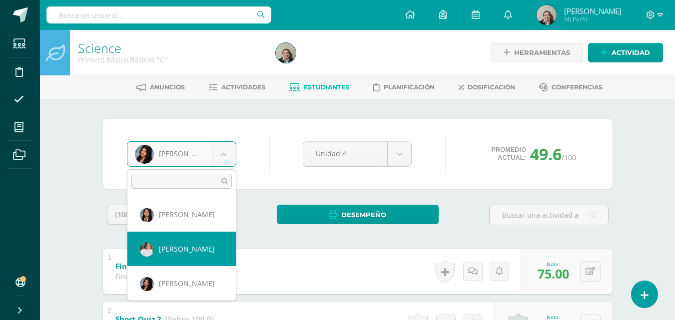
select select "3666"
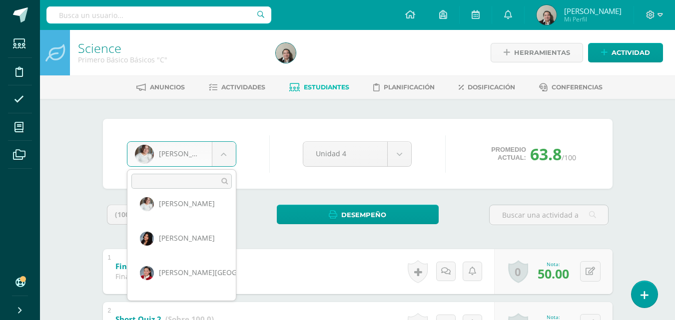
scroll to position [172, 0]
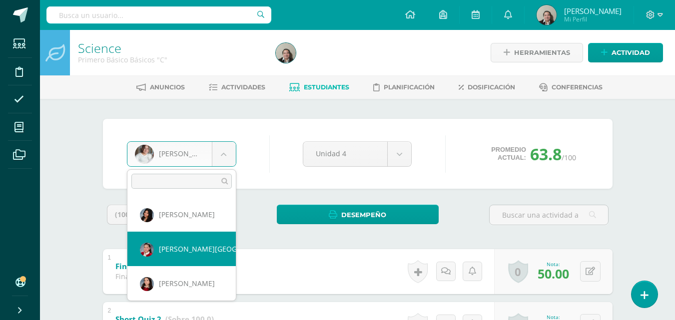
select select "183"
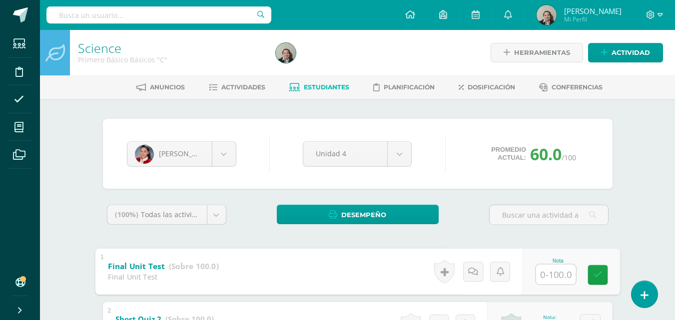
click at [555, 269] on input "text" at bounding box center [556, 274] width 40 height 20
type input "100"
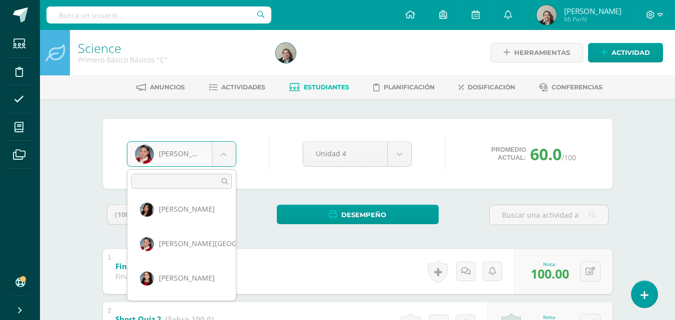
scroll to position [206, 0]
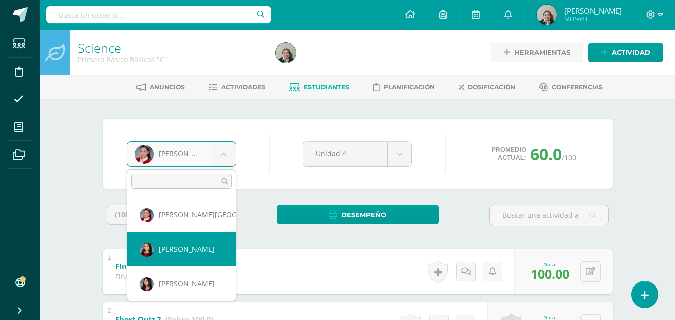
select select "193"
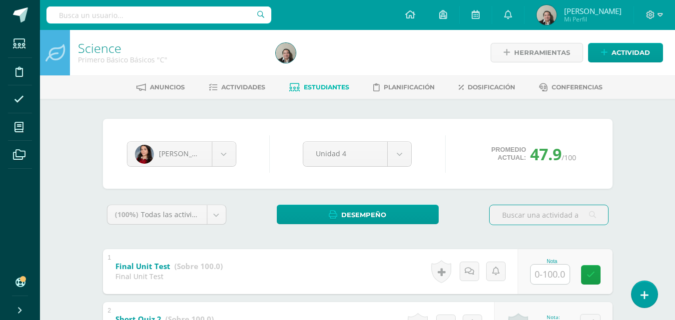
click at [557, 277] on input "text" at bounding box center [550, 274] width 39 height 19
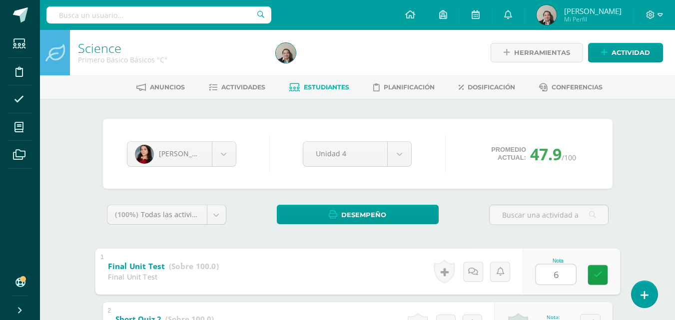
type input "65"
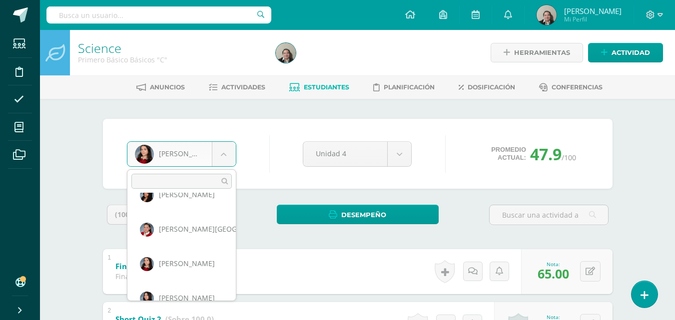
scroll to position [212, 0]
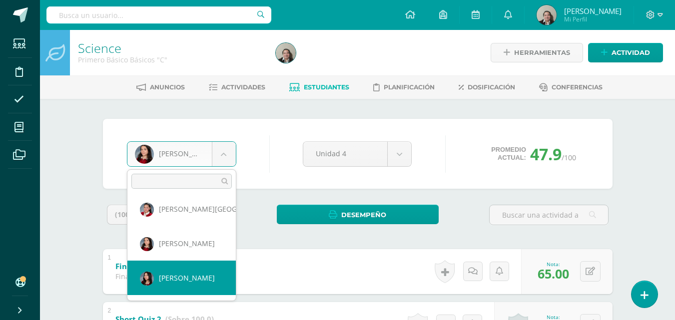
select select "184"
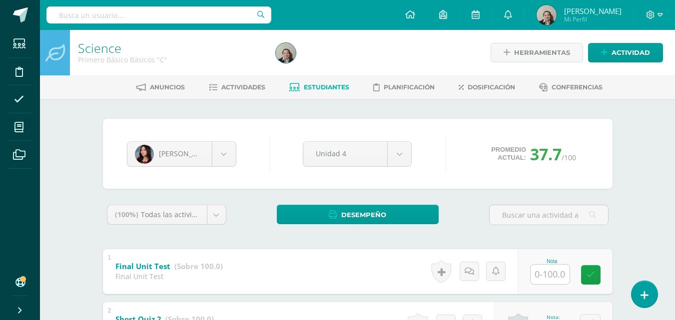
click at [561, 279] on input "text" at bounding box center [550, 274] width 39 height 19
type input "61"
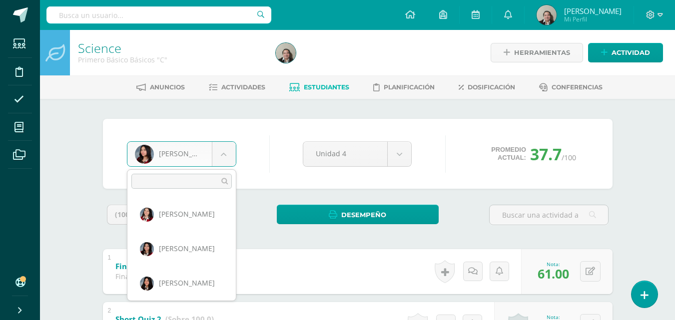
scroll to position [206, 0]
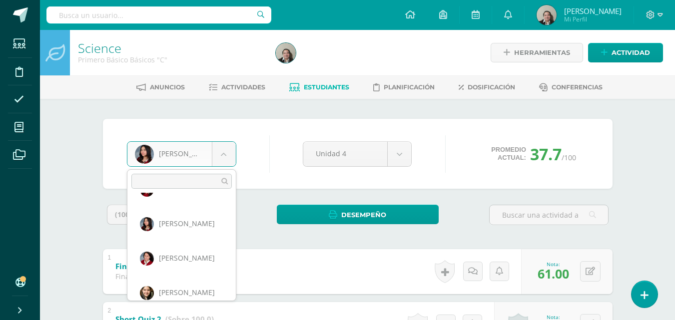
scroll to position [275, 0]
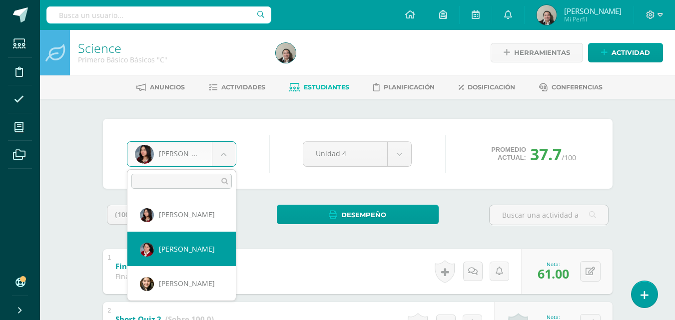
select select "3497"
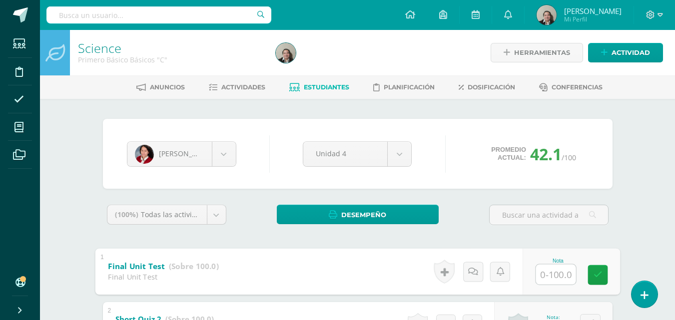
click at [544, 270] on input "text" at bounding box center [556, 274] width 40 height 20
type input "46"
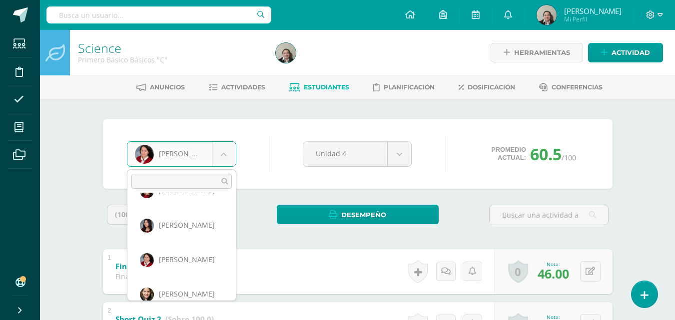
scroll to position [281, 0]
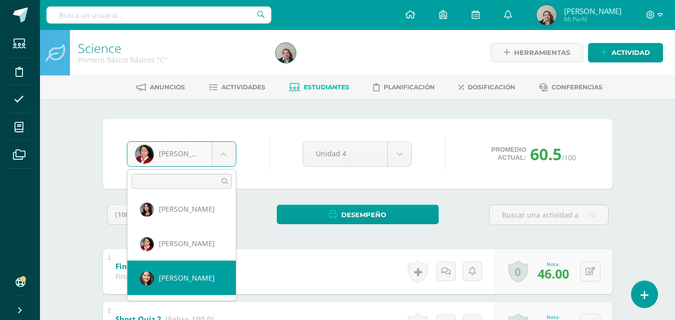
select select "3709"
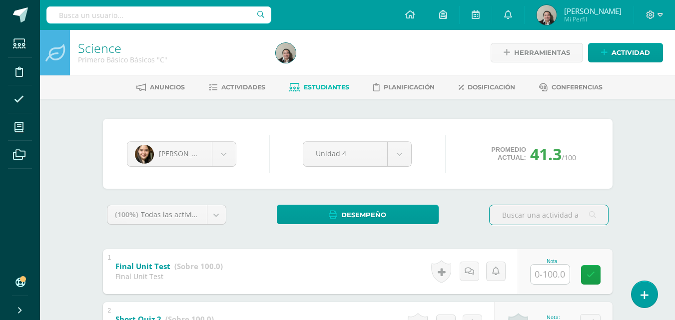
click at [542, 270] on input "text" at bounding box center [550, 274] width 39 height 19
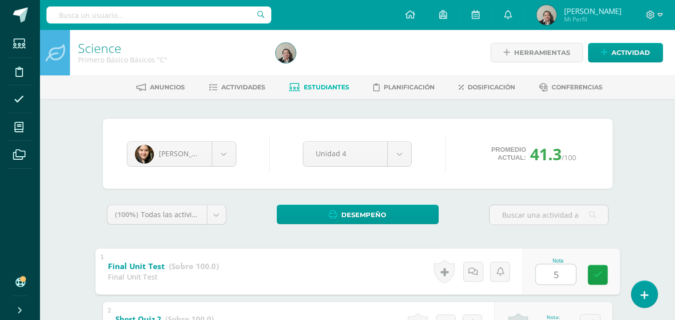
type input "55"
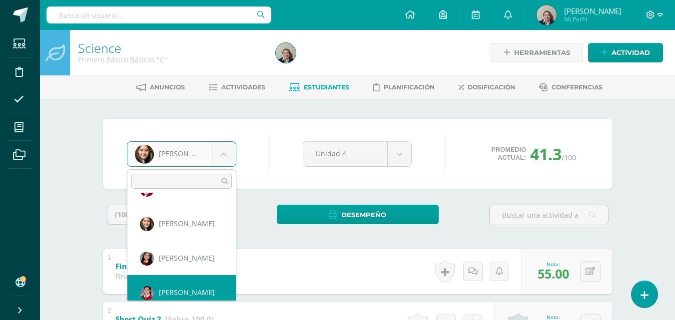
scroll to position [344, 0]
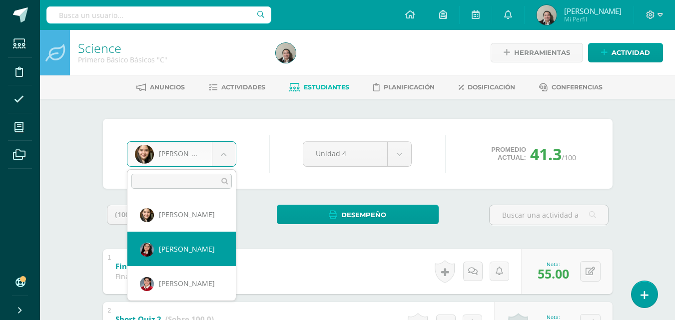
select select "195"
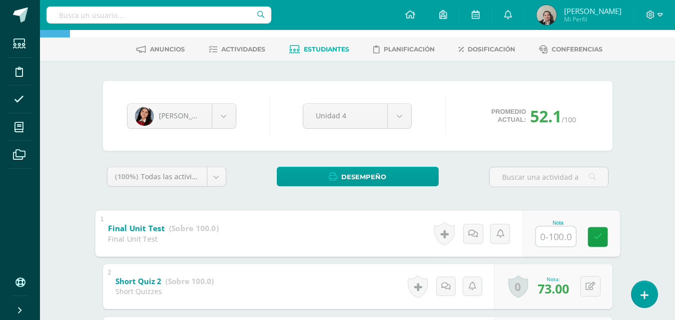
click at [537, 232] on input "text" at bounding box center [556, 236] width 40 height 20
type input "95"
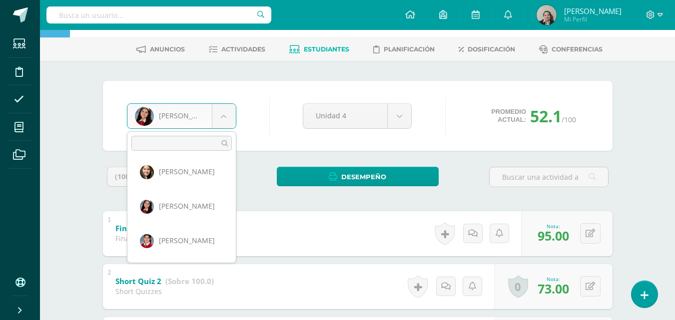
scroll to position [350, 0]
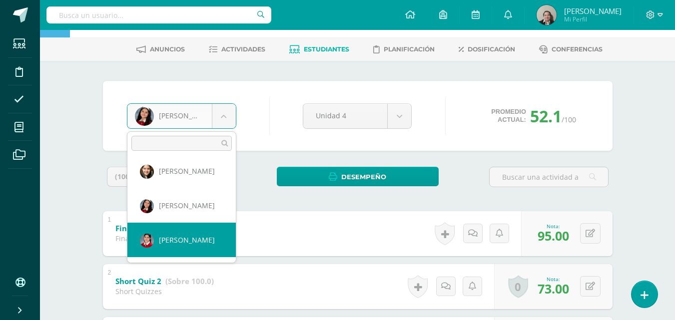
select select "3396"
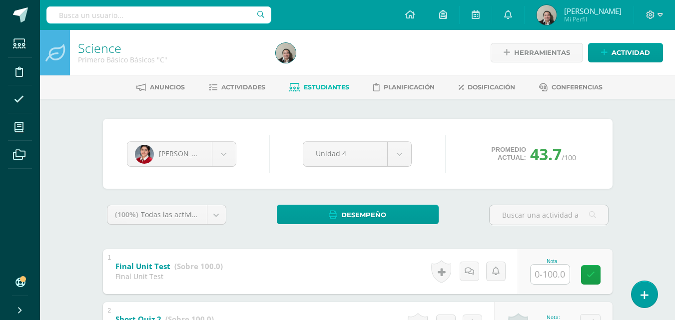
click at [560, 271] on input "text" at bounding box center [550, 274] width 39 height 19
type input "46"
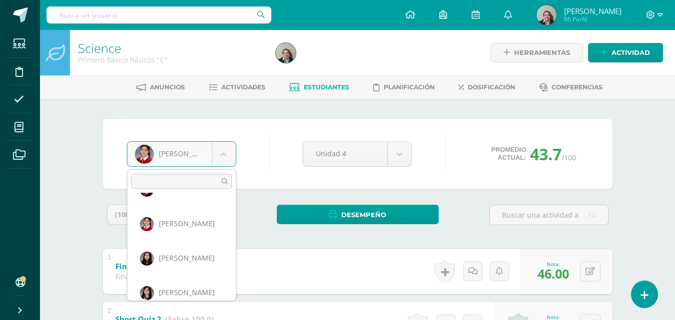
scroll to position [413, 0]
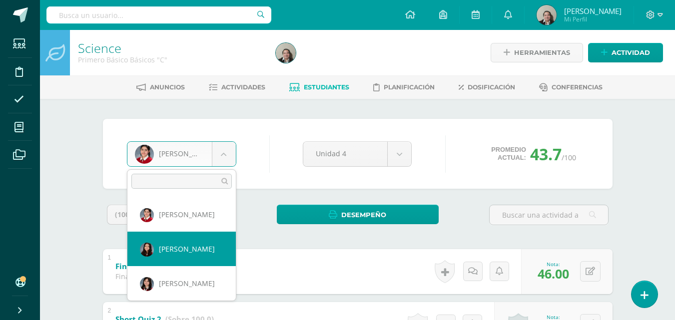
select select "198"
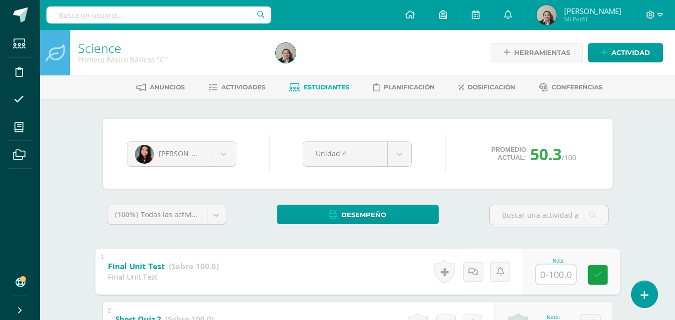
click at [552, 273] on input "text" at bounding box center [556, 274] width 40 height 20
type input "55"
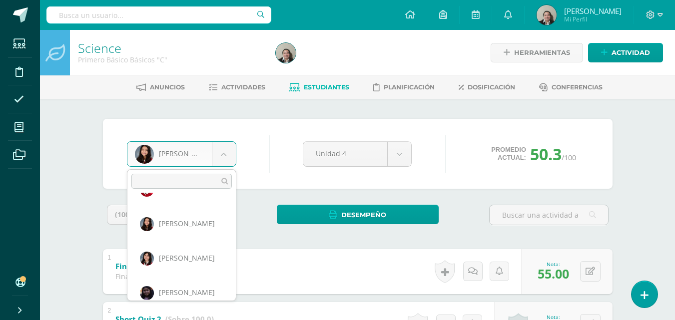
scroll to position [448, 0]
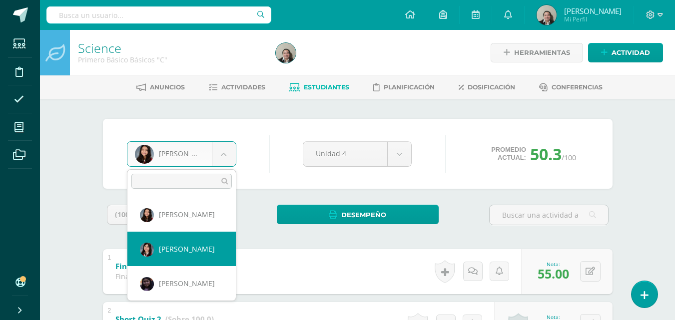
select select "199"
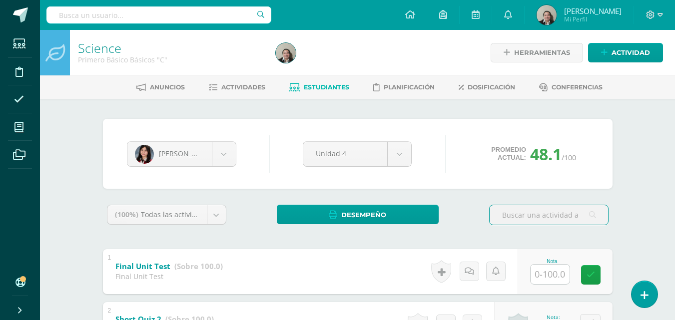
click at [538, 273] on input "text" at bounding box center [550, 274] width 39 height 19
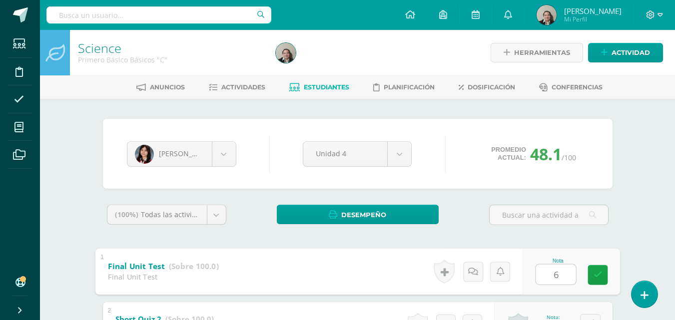
type input "60"
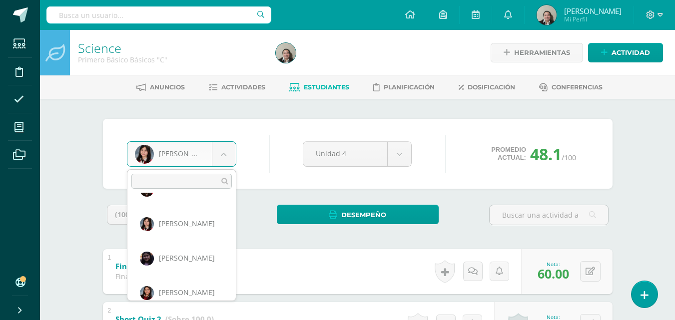
scroll to position [482, 0]
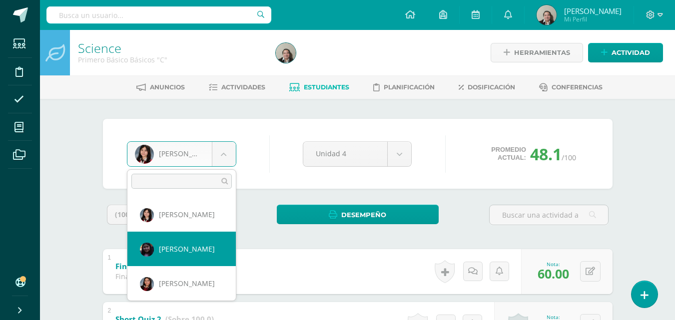
select select "3668"
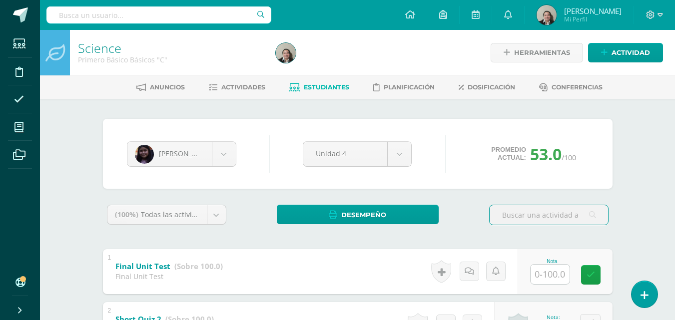
click at [546, 273] on input "text" at bounding box center [550, 274] width 39 height 19
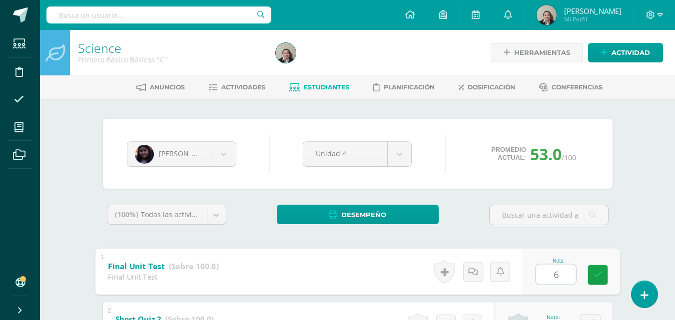
type input "60"
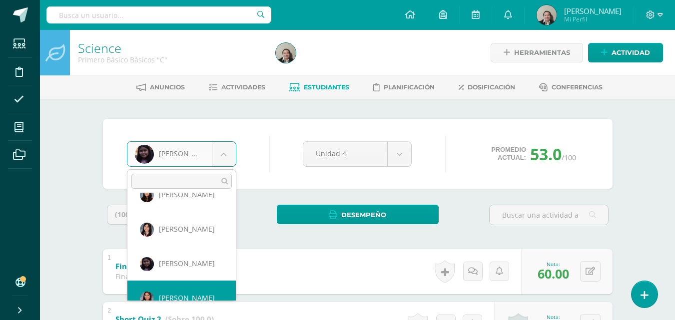
scroll to position [482, 0]
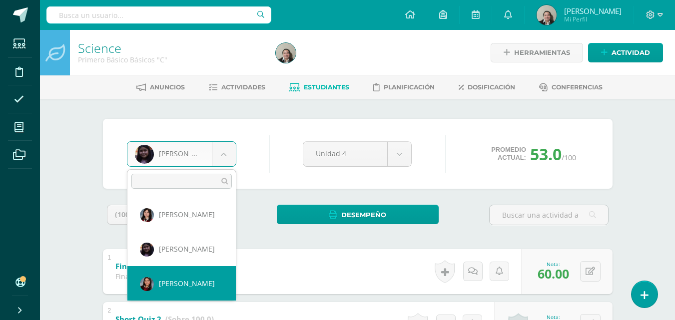
select select "3492"
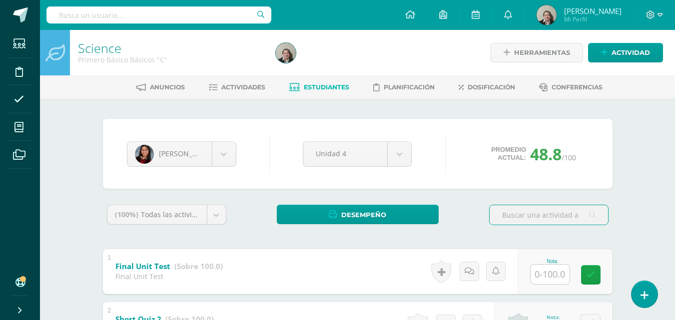
click at [541, 275] on input "text" at bounding box center [550, 274] width 39 height 19
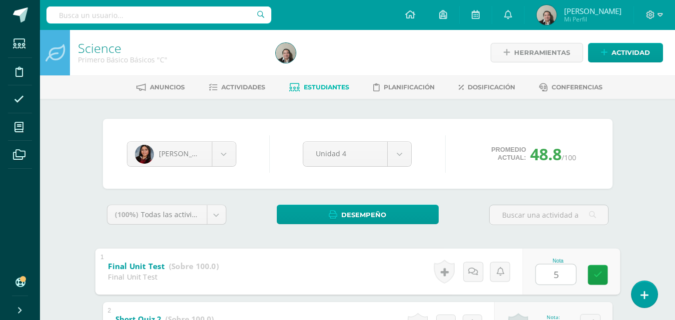
type input "50"
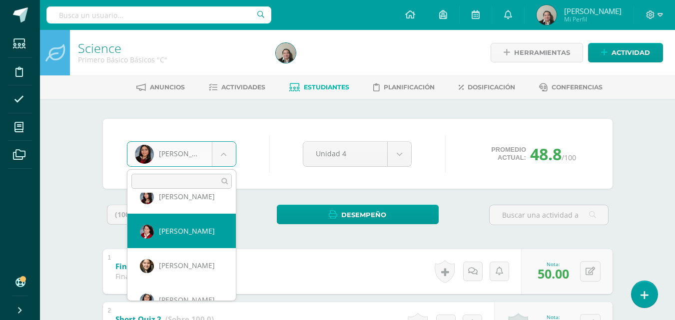
scroll to position [280, 0]
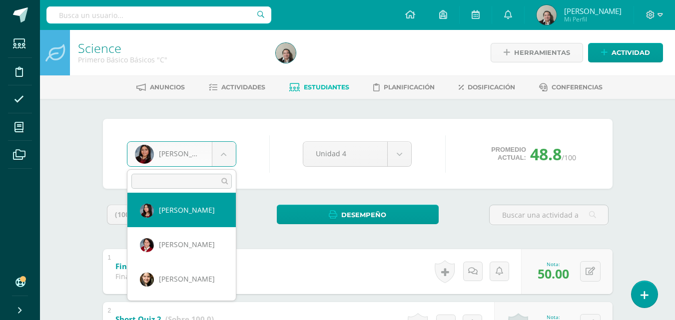
select select "184"
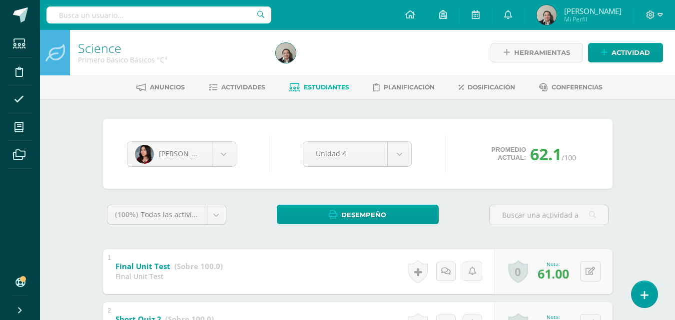
click at [651, 18] on icon at bounding box center [650, 14] width 9 height 9
click at [623, 66] on span "Cerrar sesión" at bounding box center [629, 67] width 45 height 9
